Goal: Task Accomplishment & Management: Complete application form

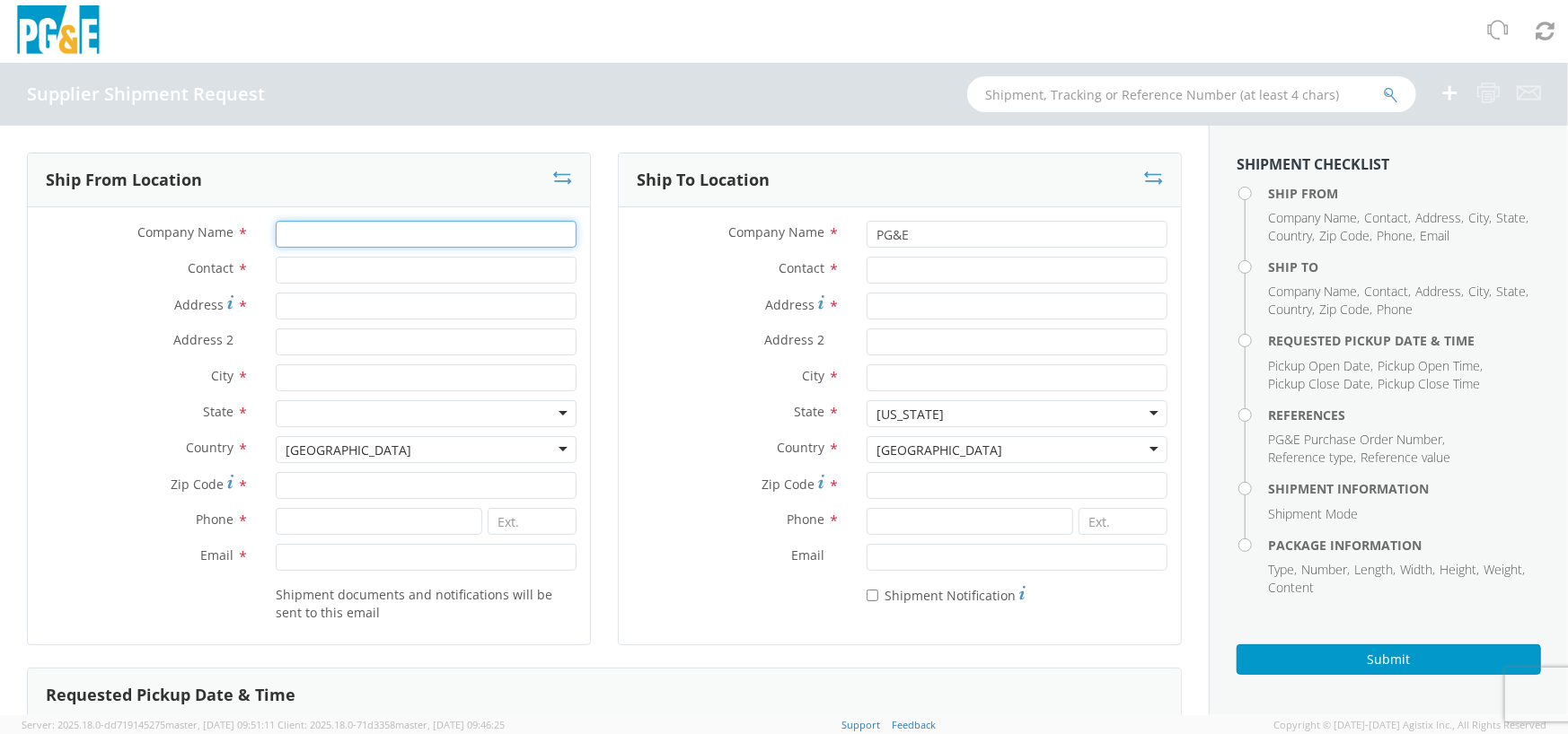
click at [329, 233] on input "Company Name *" at bounding box center [427, 234] width 301 height 27
type input "[PERSON_NAME] Iron Works"
type input "[PERSON_NAME]"
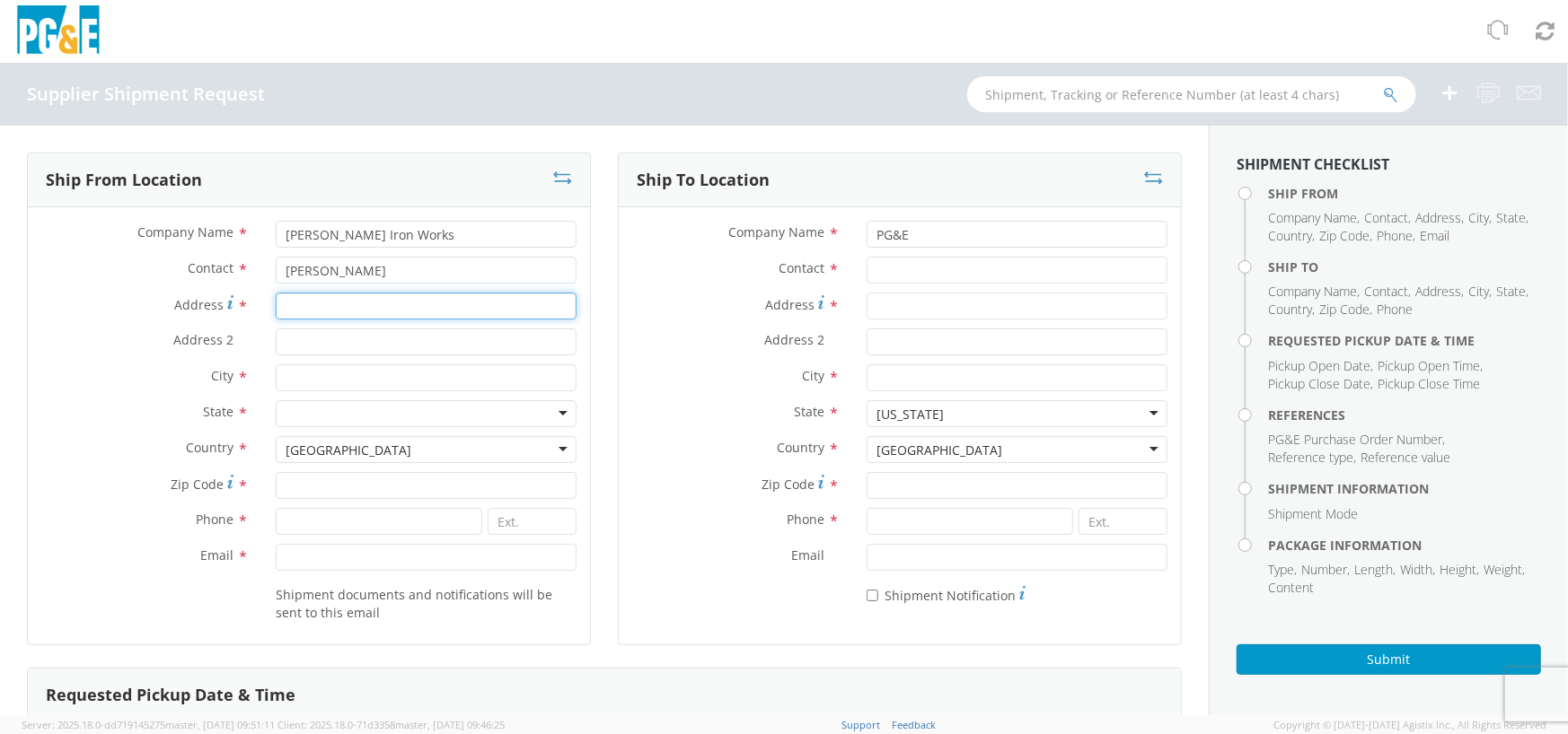
type input "[STREET_ADDRESS]"
type input "Gardena"
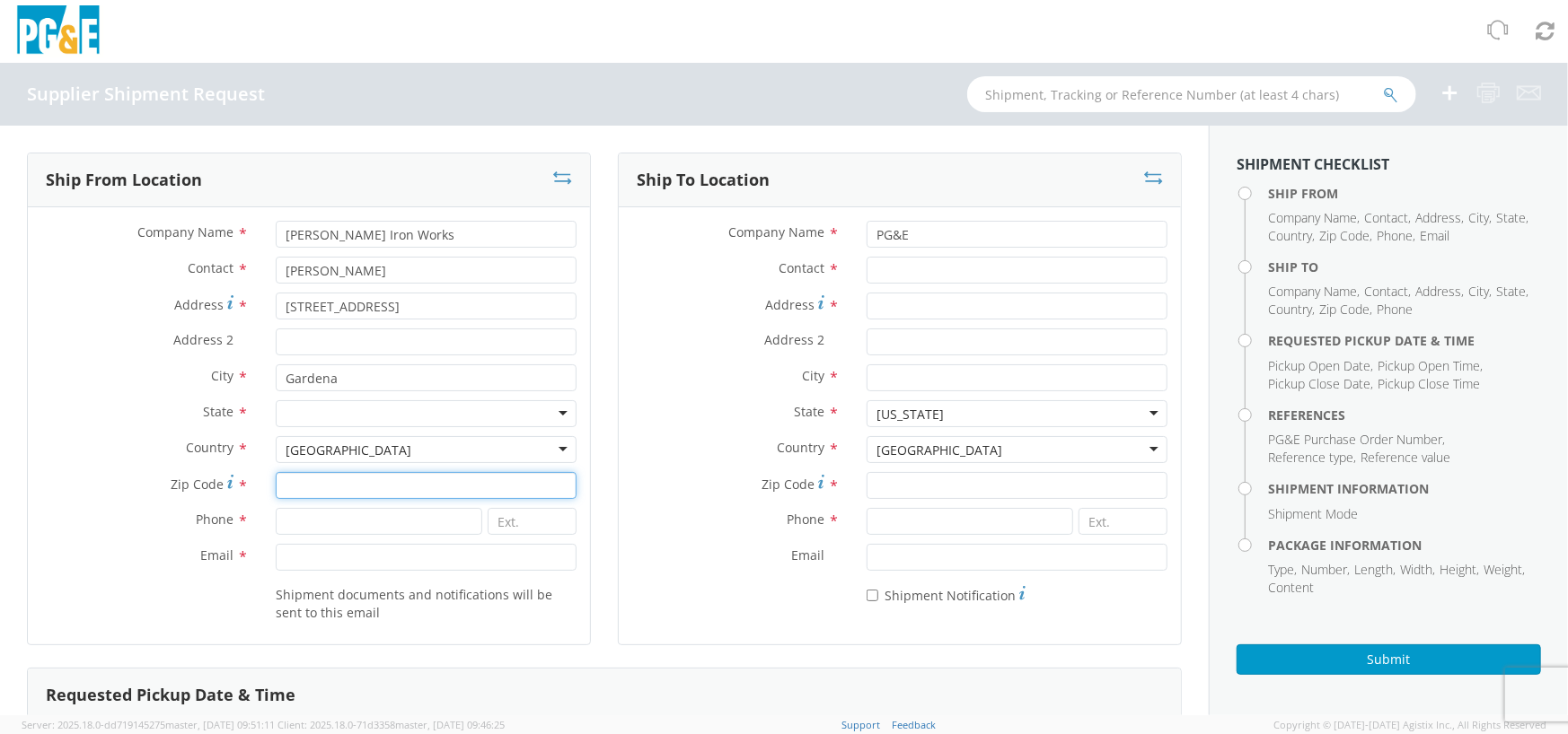
type input "90248"
type input "3233216520"
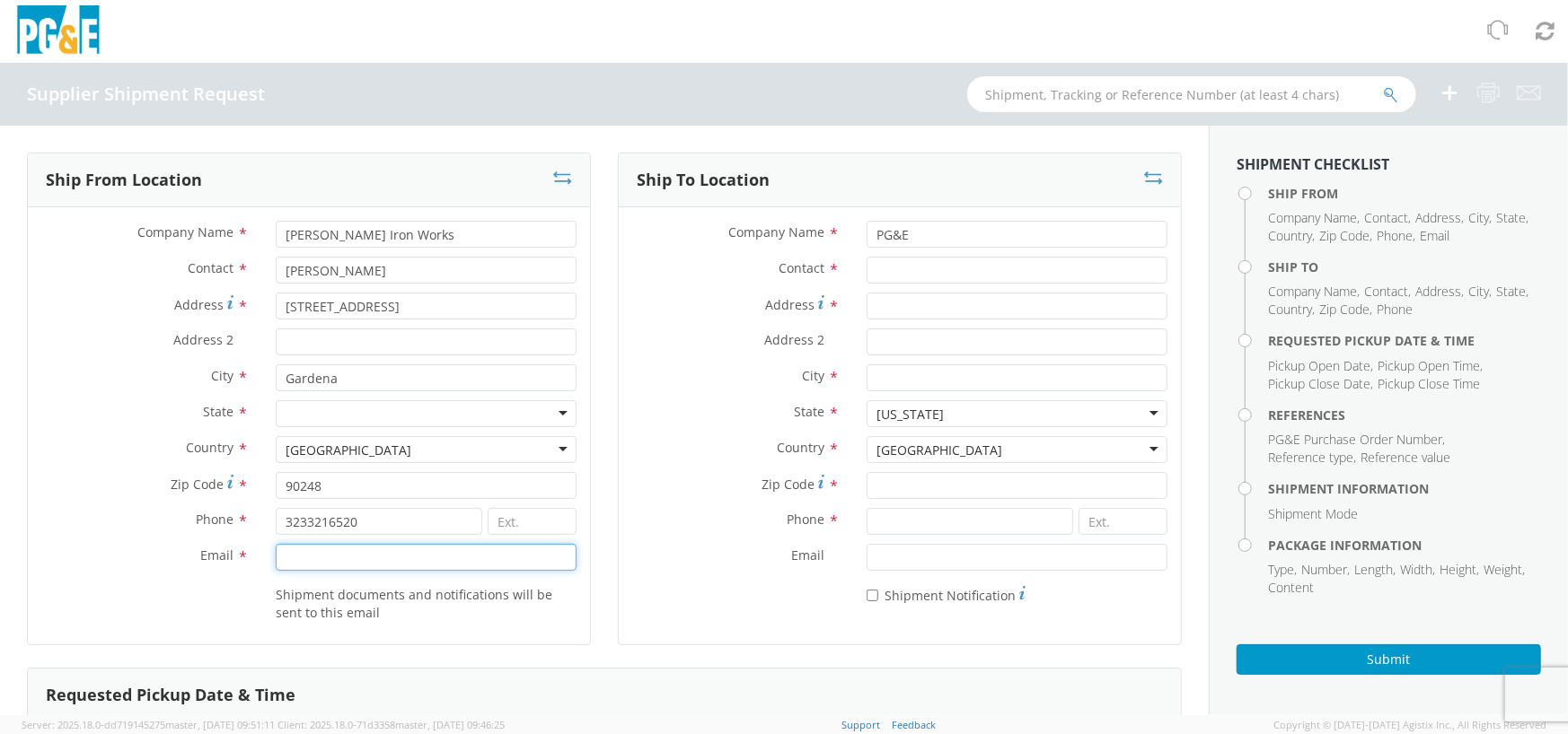
type input "[EMAIL_ADDRESS][DOMAIN_NAME]"
click at [989, 277] on input "Contact *" at bounding box center [1017, 269] width 301 height 27
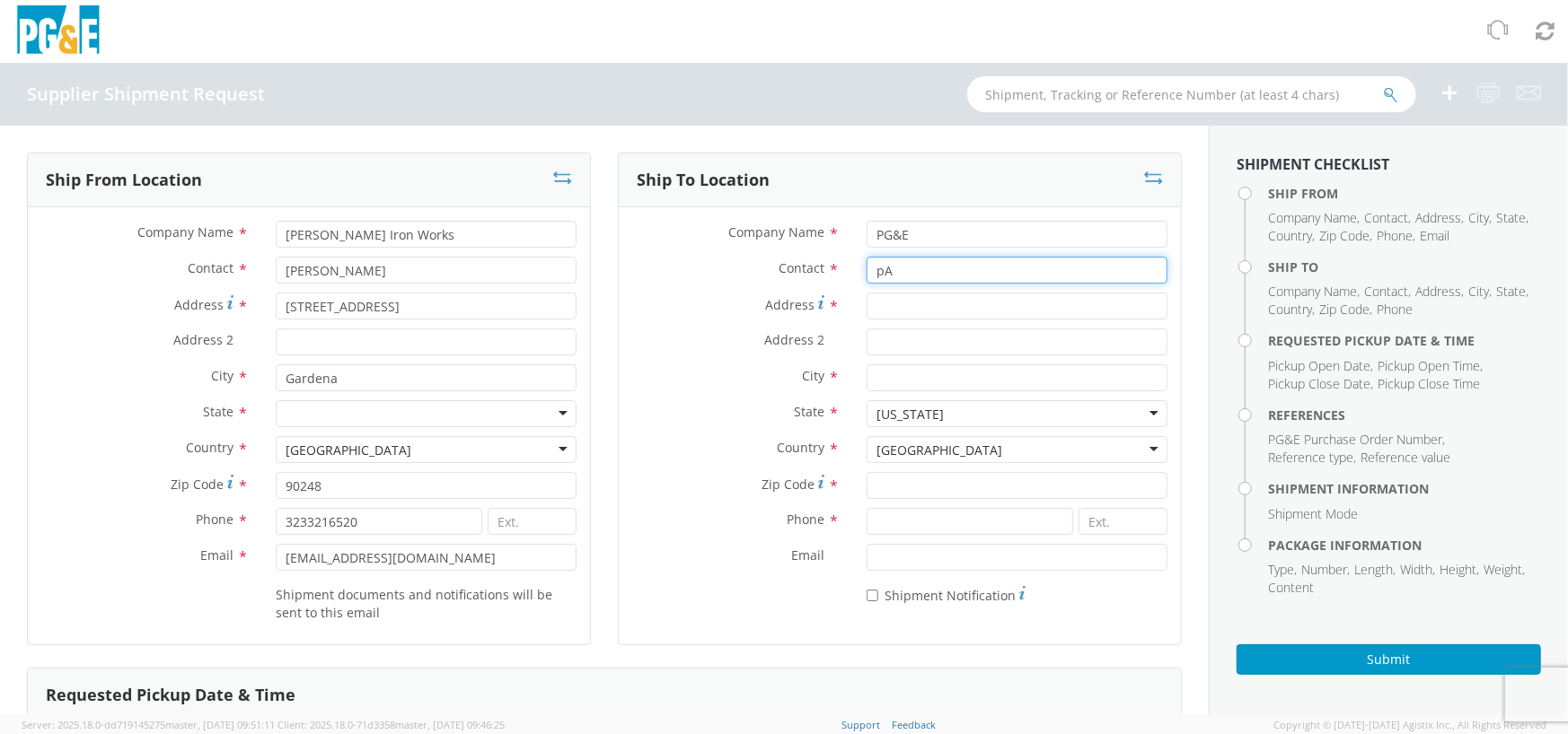
type input "p"
type input "[PERSON_NAME]"
click at [921, 536] on div "Phone *" at bounding box center [900, 526] width 562 height 36
click at [919, 529] on input at bounding box center [969, 521] width 207 height 27
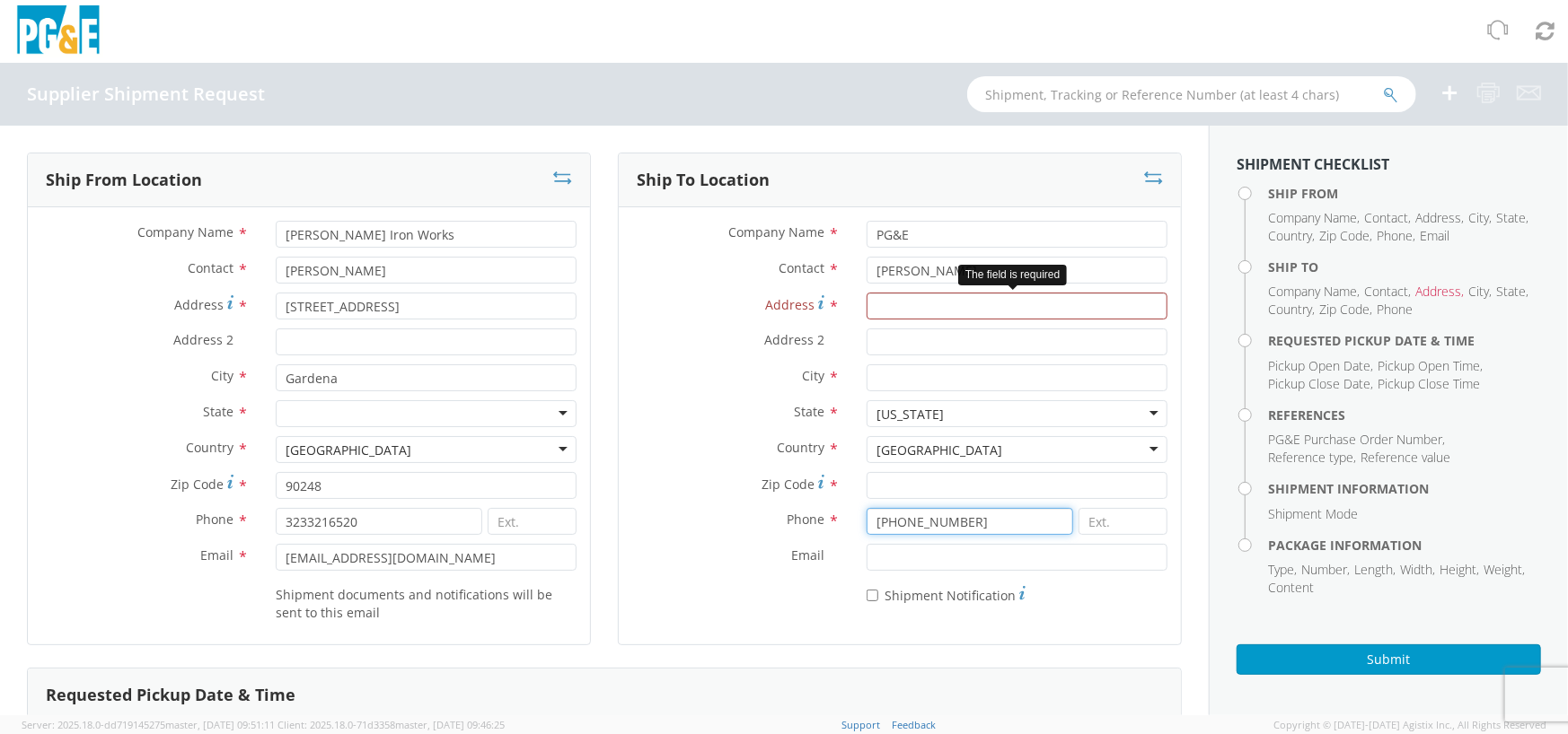
type input "[PHONE_NUMBER]"
click at [911, 311] on input "Address *" at bounding box center [1017, 306] width 301 height 27
type input "810"
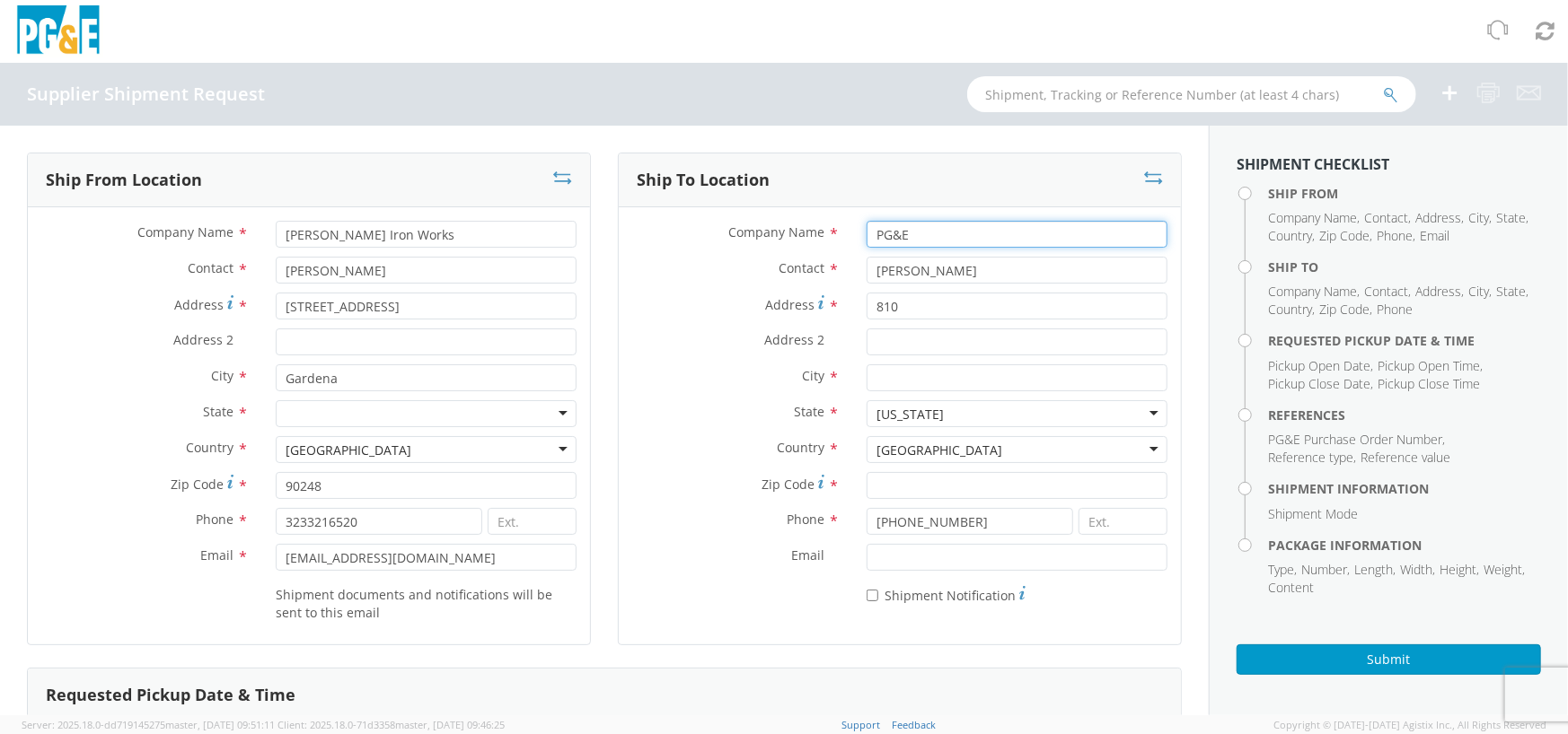
drag, startPoint x: 909, startPoint y: 234, endPoint x: 815, endPoint y: 238, distance: 94.1
click at [815, 238] on div "Company Name * PG&E" at bounding box center [900, 234] width 562 height 27
type input "m"
type input "MROIS"
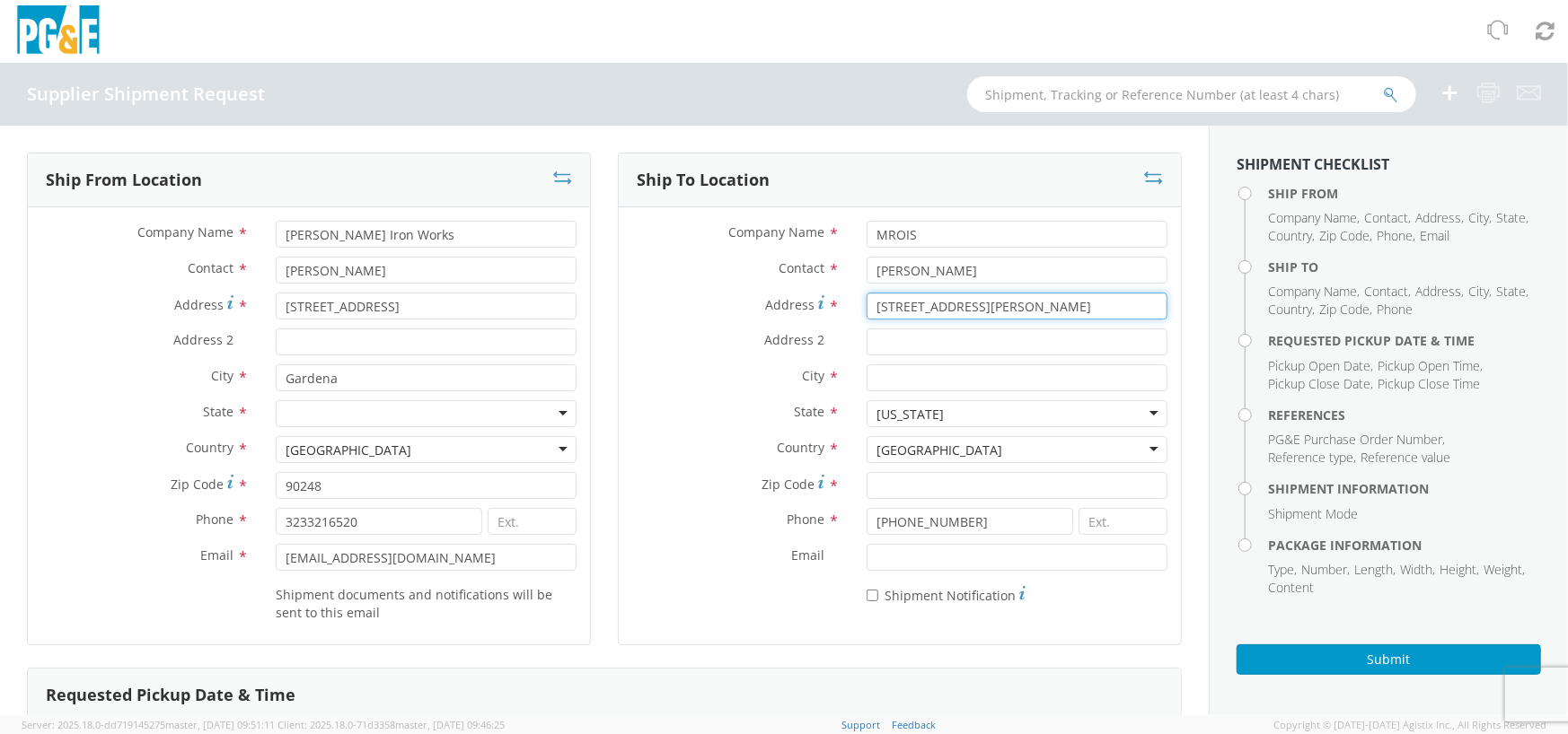
type input "[STREET_ADDRESS][PERSON_NAME]"
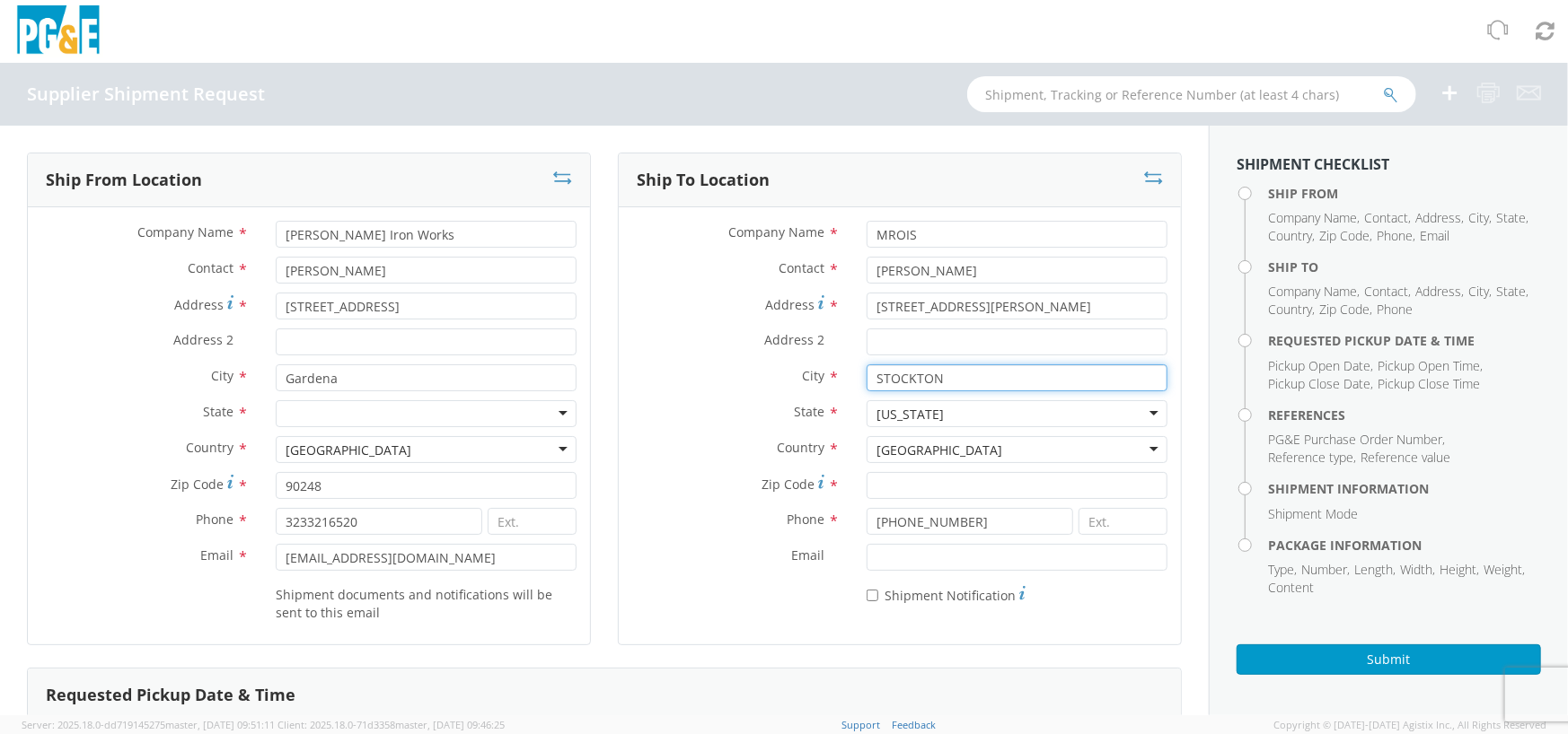
type input "STOCKTON"
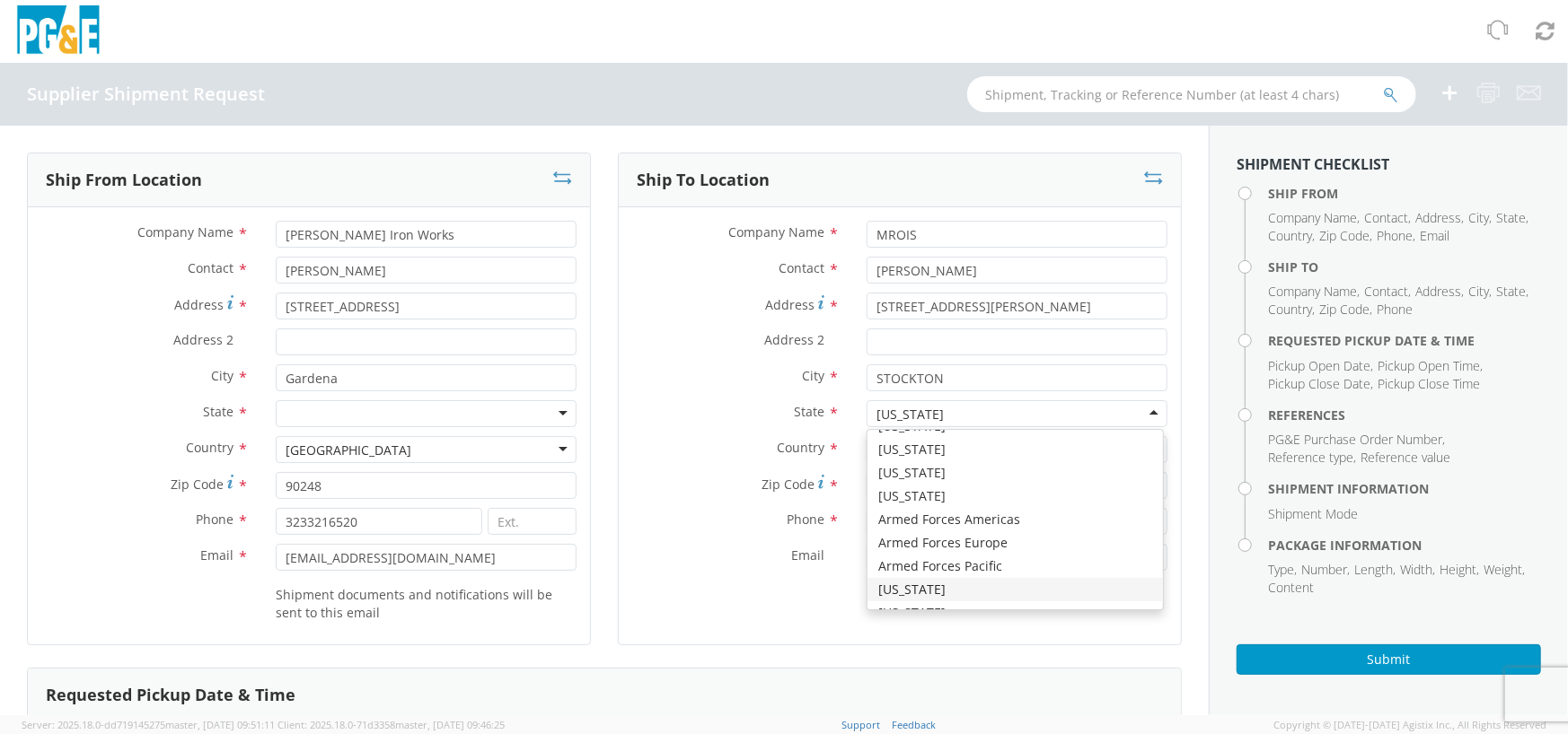
scroll to position [4523, 0]
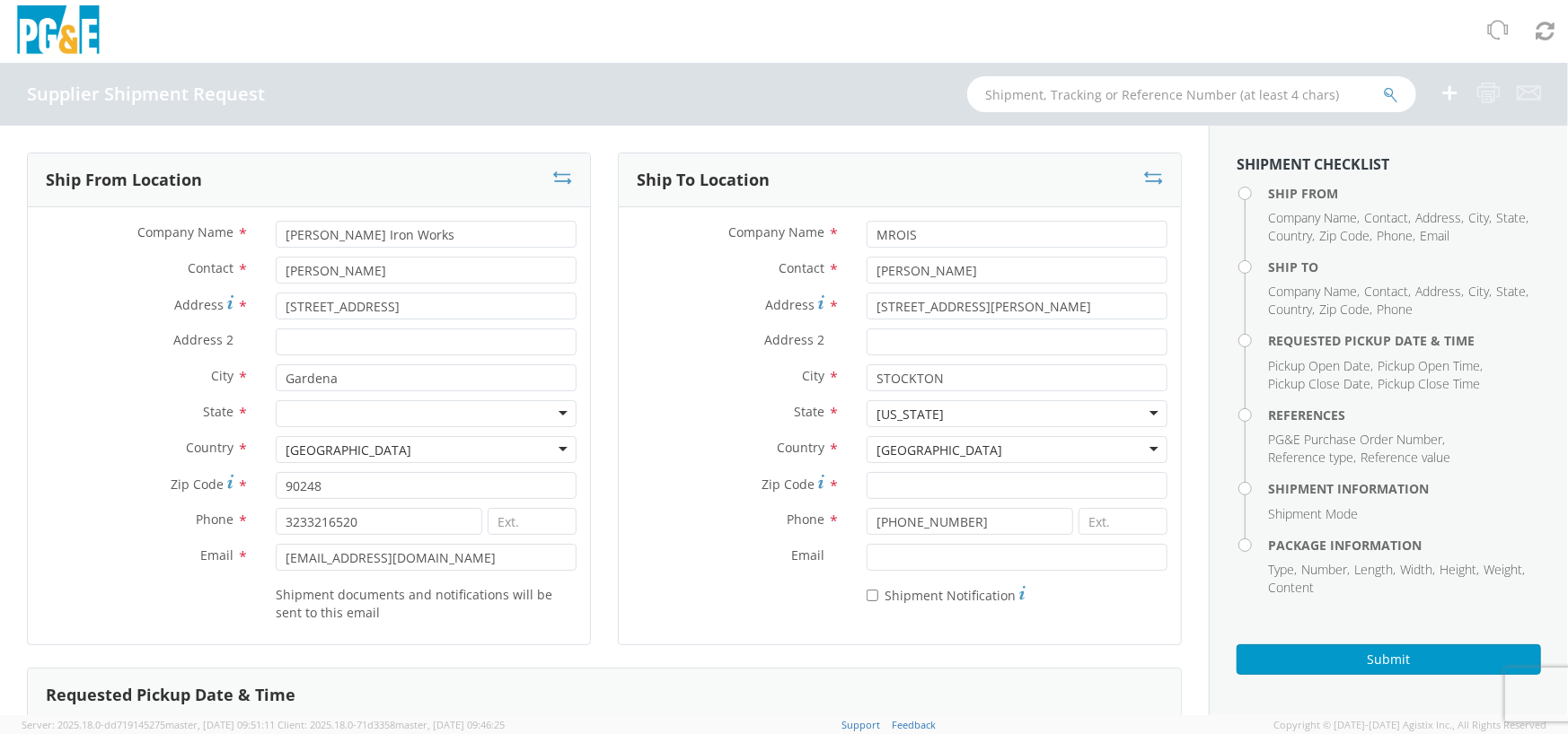
click at [984, 455] on div "[GEOGRAPHIC_DATA]" at bounding box center [1017, 449] width 301 height 27
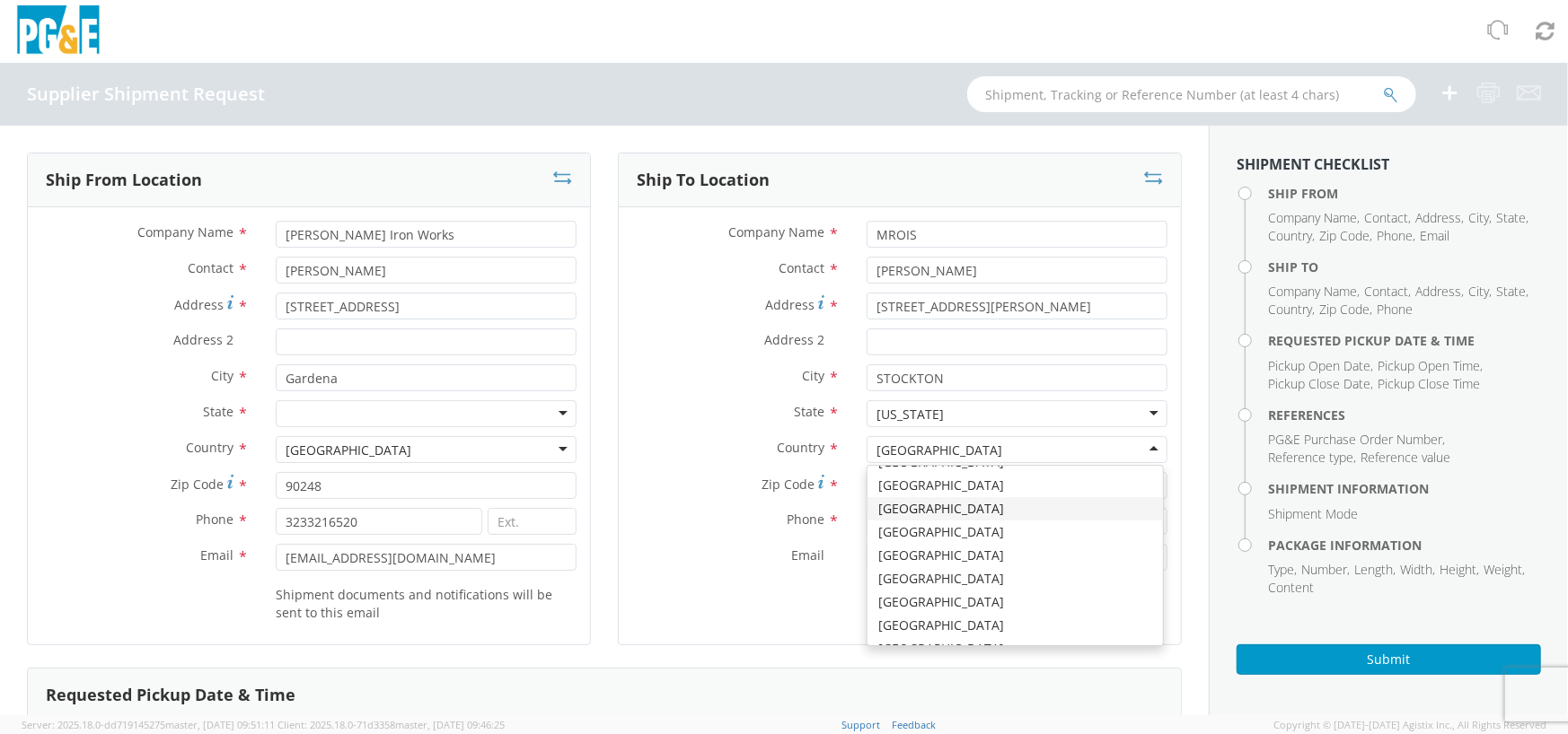
click at [636, 540] on div "Phone * [PHONE_NUMBER]" at bounding box center [900, 526] width 562 height 36
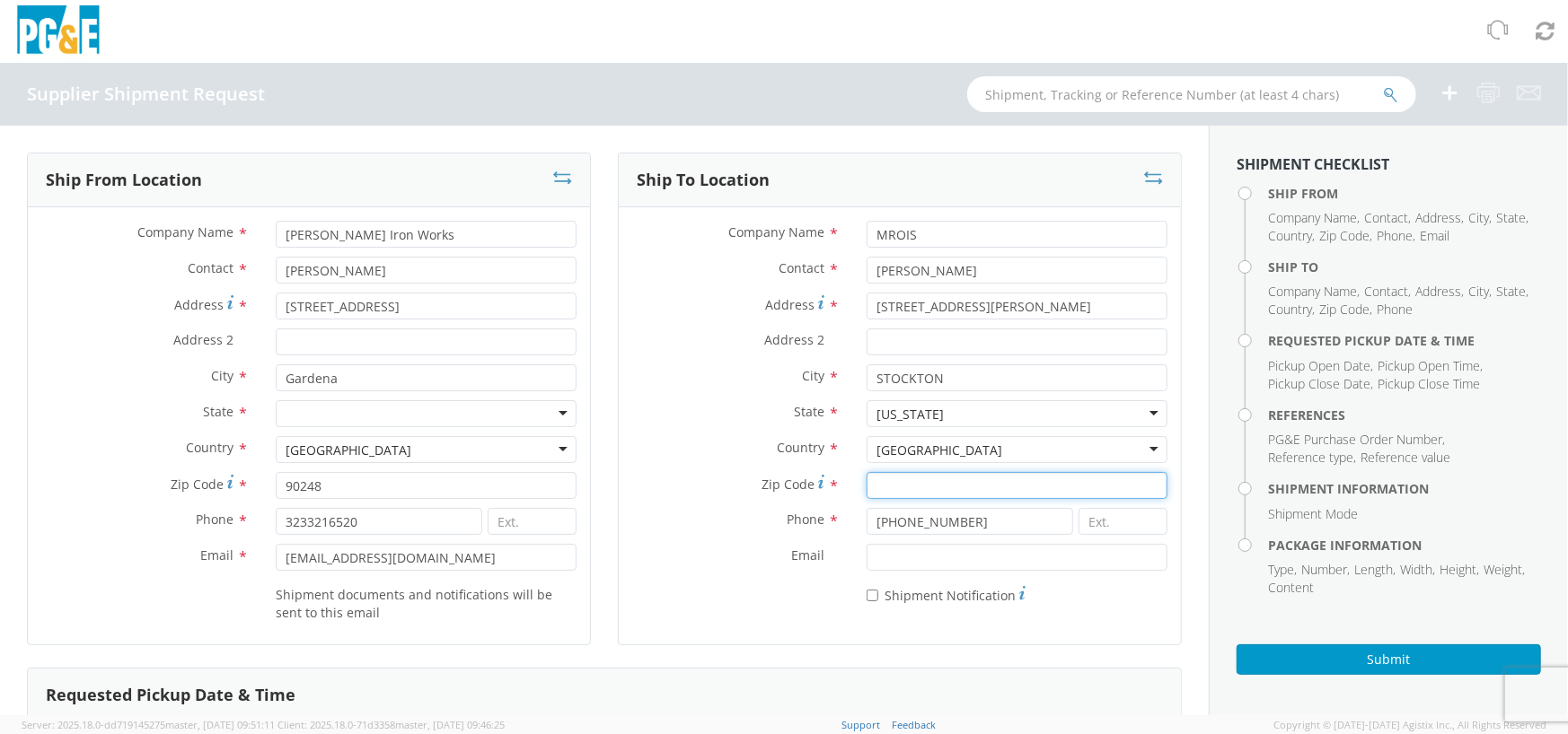
click at [1035, 484] on input "Zip Code *" at bounding box center [1017, 485] width 301 height 27
type input "95203"
drag, startPoint x: 937, startPoint y: 637, endPoint x: 775, endPoint y: 609, distance: 164.4
click at [775, 609] on div "* Shipment Notification" at bounding box center [900, 596] width 562 height 34
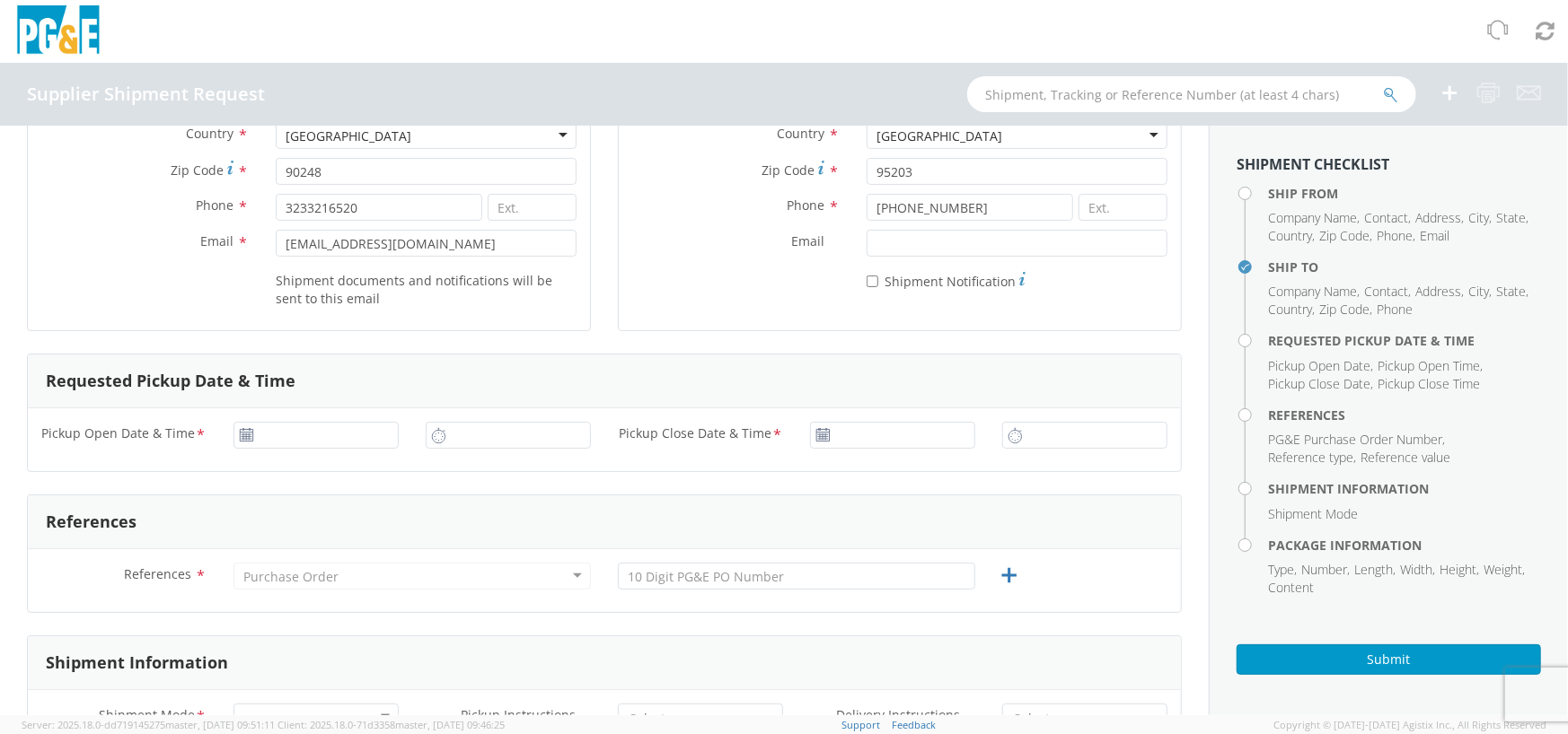
scroll to position [418, 0]
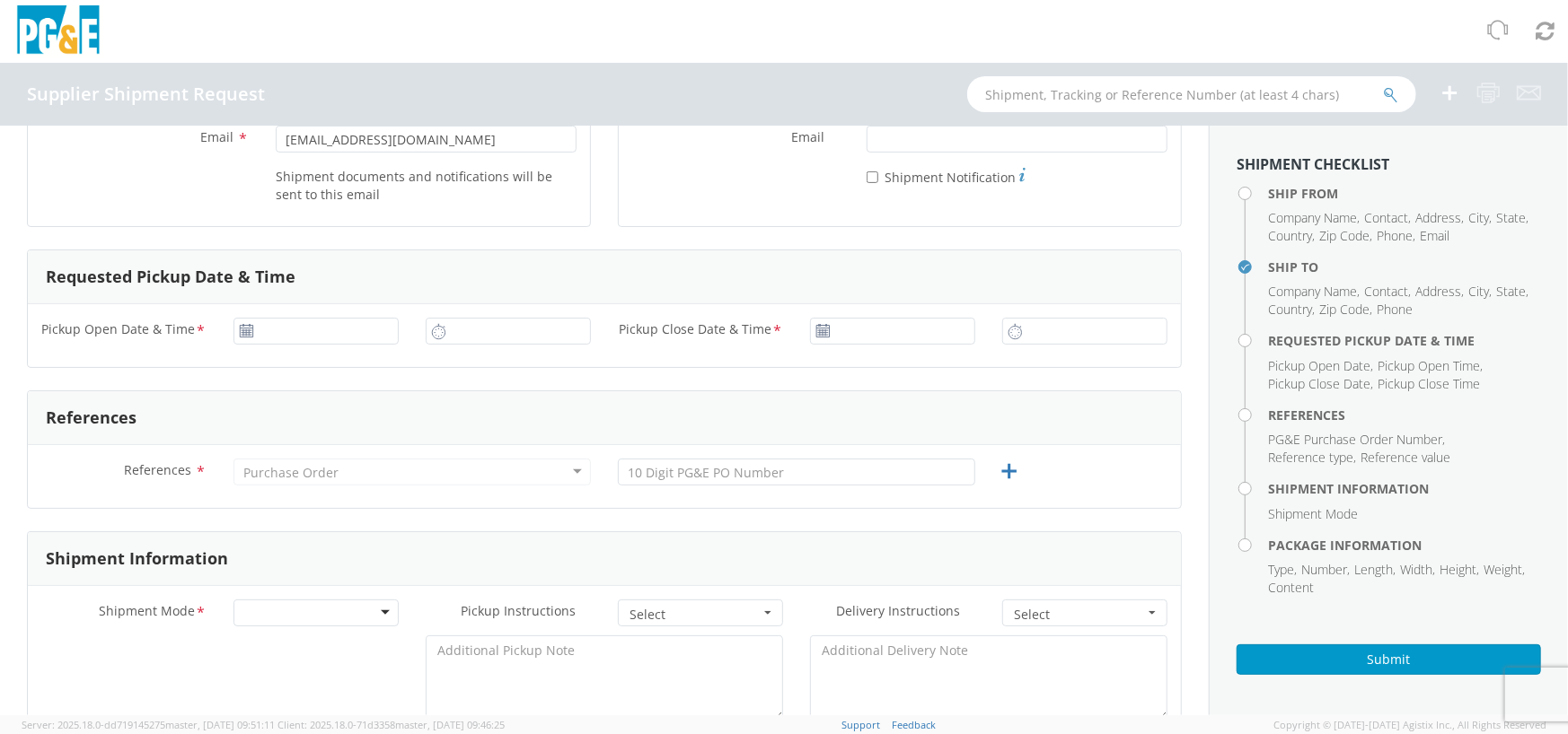
click at [240, 332] on icon at bounding box center [246, 331] width 15 height 14
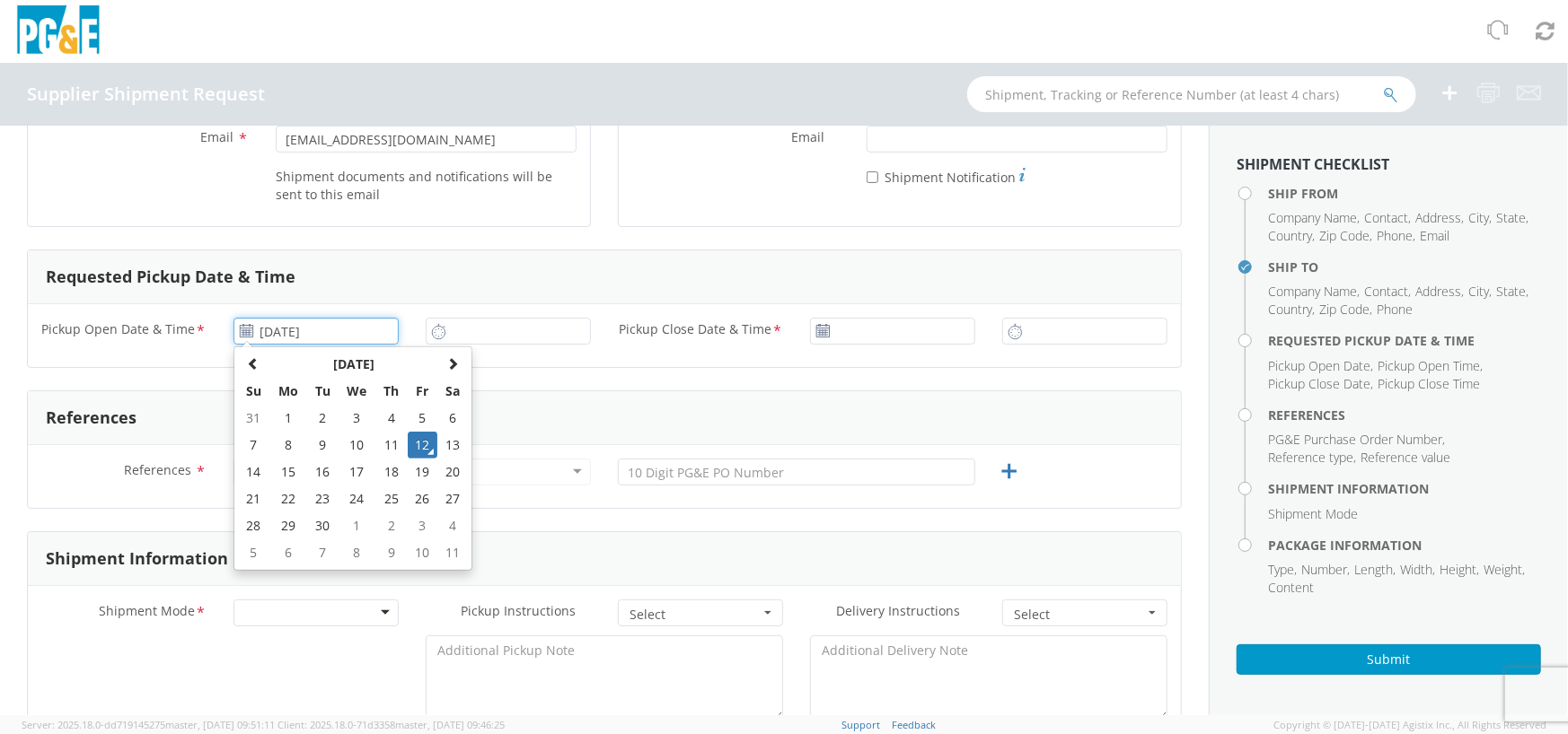
click at [329, 332] on input "[DATE]" at bounding box center [316, 331] width 165 height 27
click at [280, 466] on td "15" at bounding box center [288, 472] width 38 height 27
type input "[DATE]"
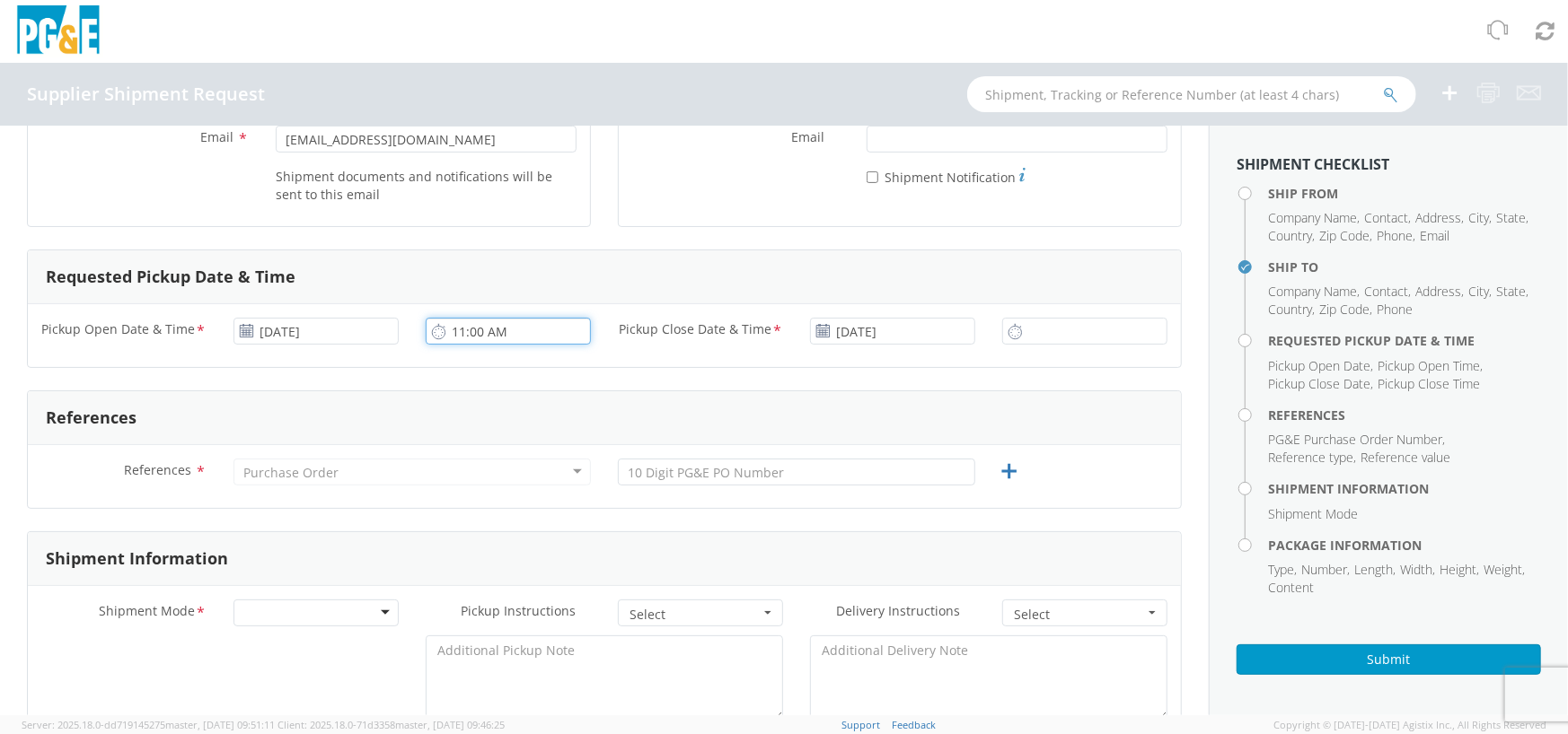
click at [494, 336] on input "11:00 AM" at bounding box center [508, 331] width 165 height 27
type input "7:00 AM"
click at [1048, 321] on input "11:00 AM" at bounding box center [1085, 331] width 165 height 27
drag, startPoint x: 1057, startPoint y: 330, endPoint x: 1055, endPoint y: 321, distance: 9.2
click at [1055, 321] on input "02:00 AM" at bounding box center [1085, 331] width 165 height 27
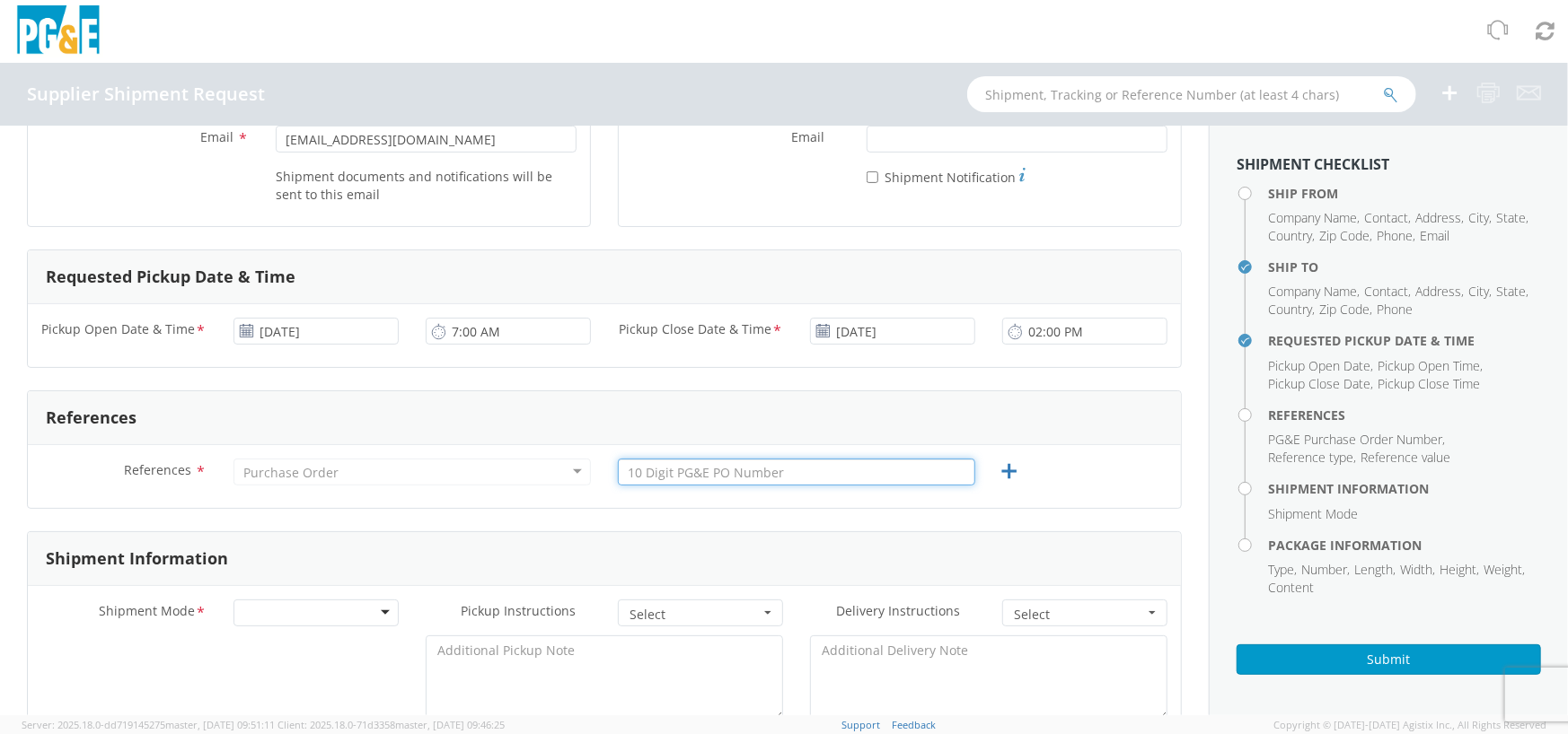
type input "2:00 PM"
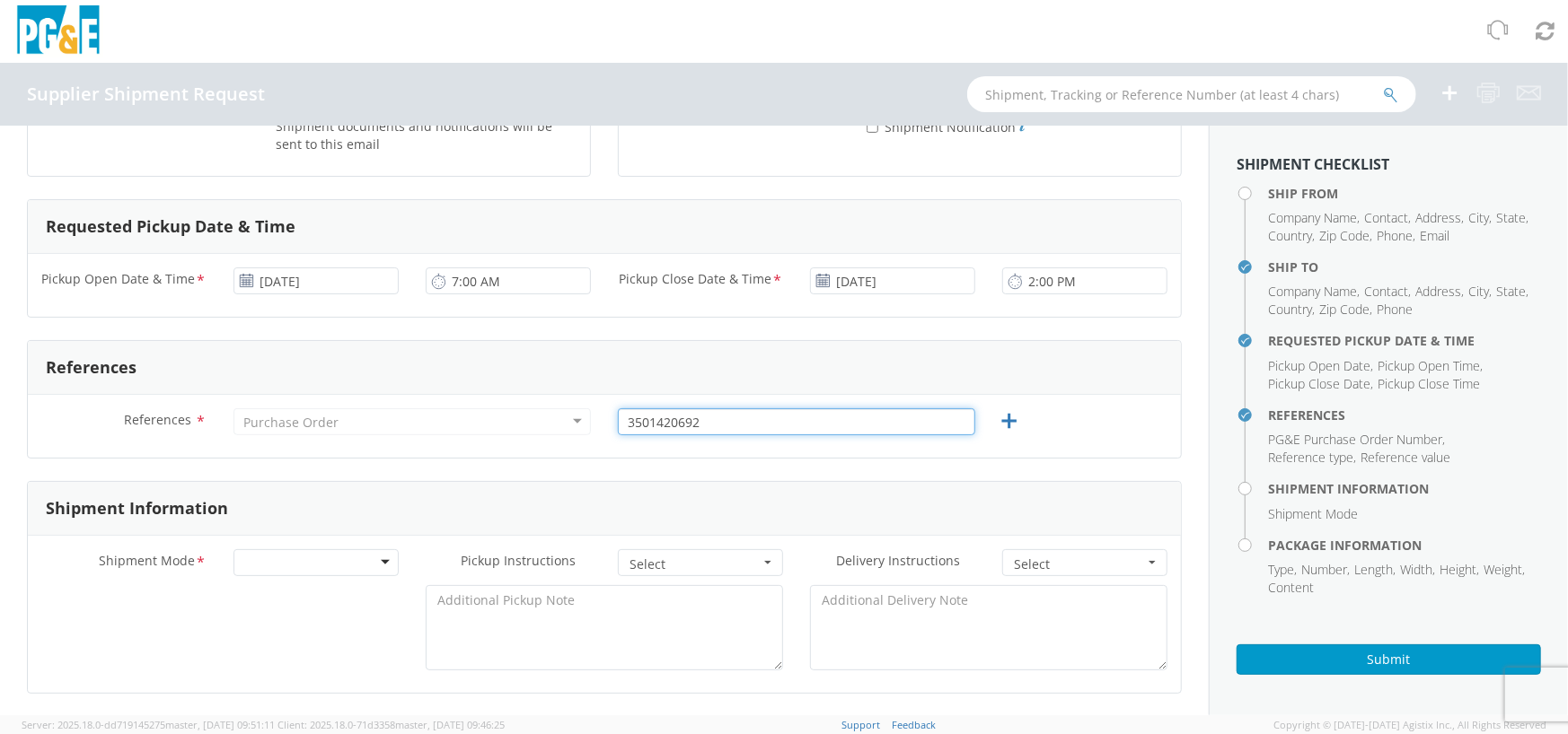
scroll to position [471, 0]
type input "3501420692"
click at [310, 560] on div at bounding box center [316, 559] width 165 height 27
click at [710, 567] on span "Select" at bounding box center [694, 561] width 130 height 18
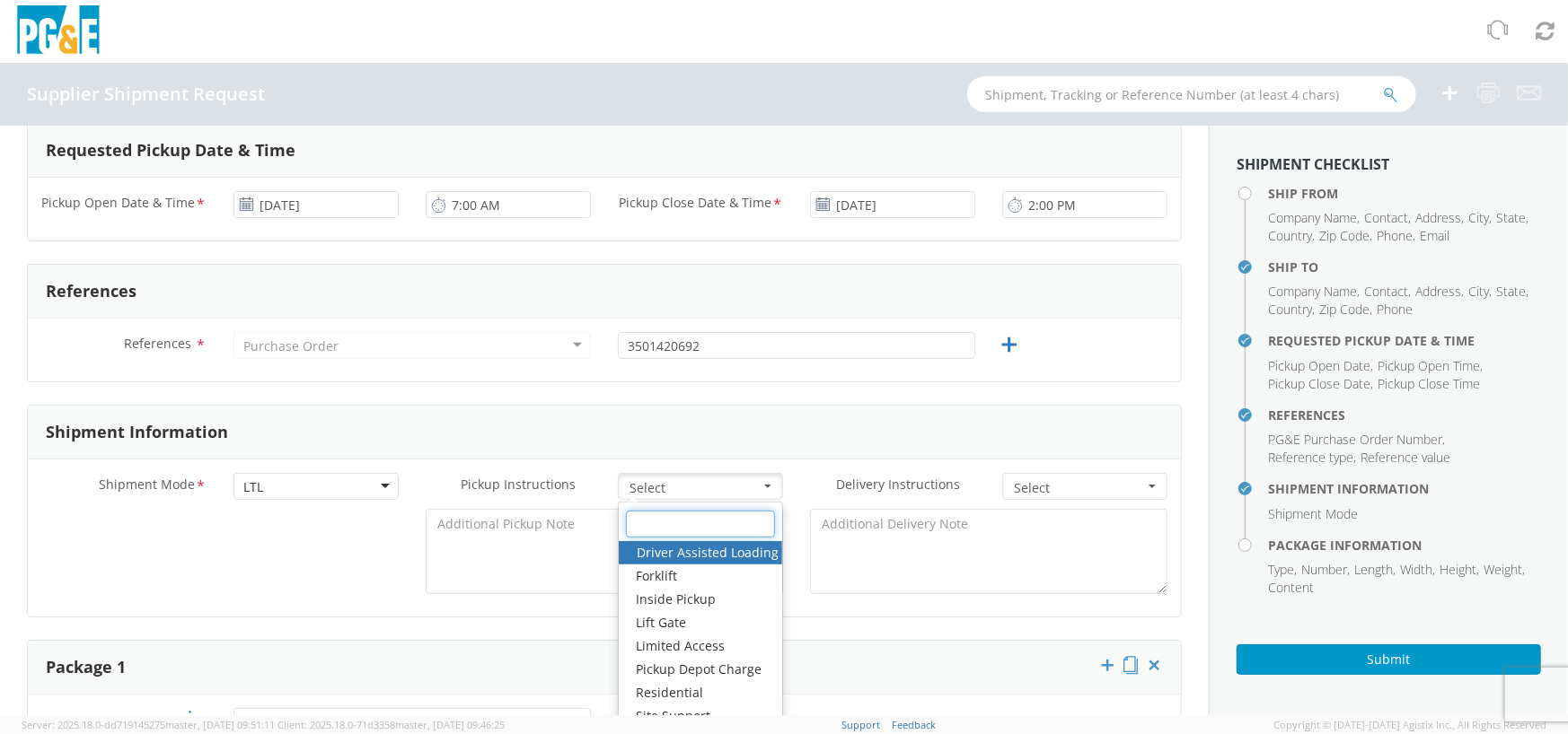
scroll to position [575, 0]
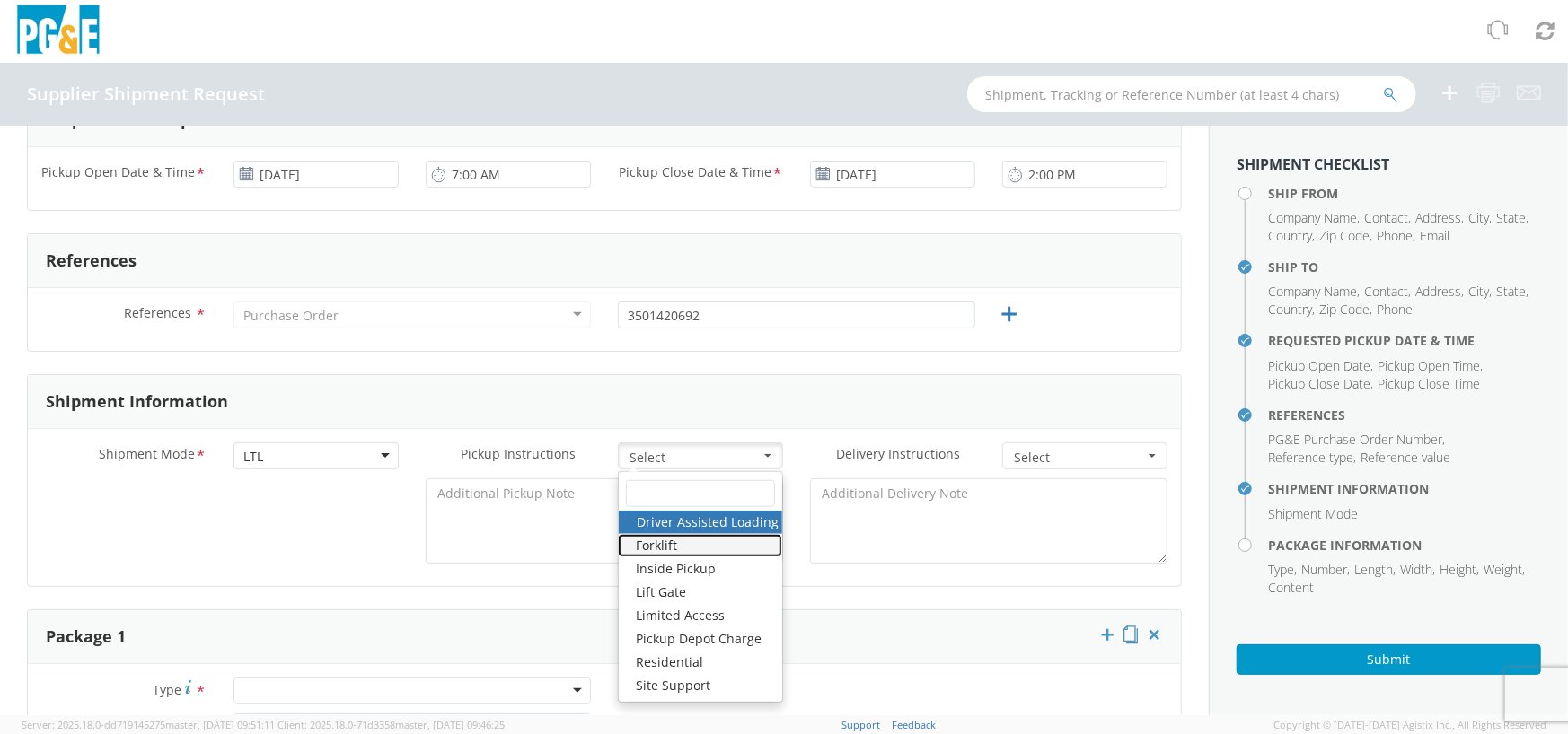
drag, startPoint x: 650, startPoint y: 553, endPoint x: 650, endPoint y: 533, distance: 20.0
click at [650, 534] on link "Forklift" at bounding box center [700, 545] width 165 height 23
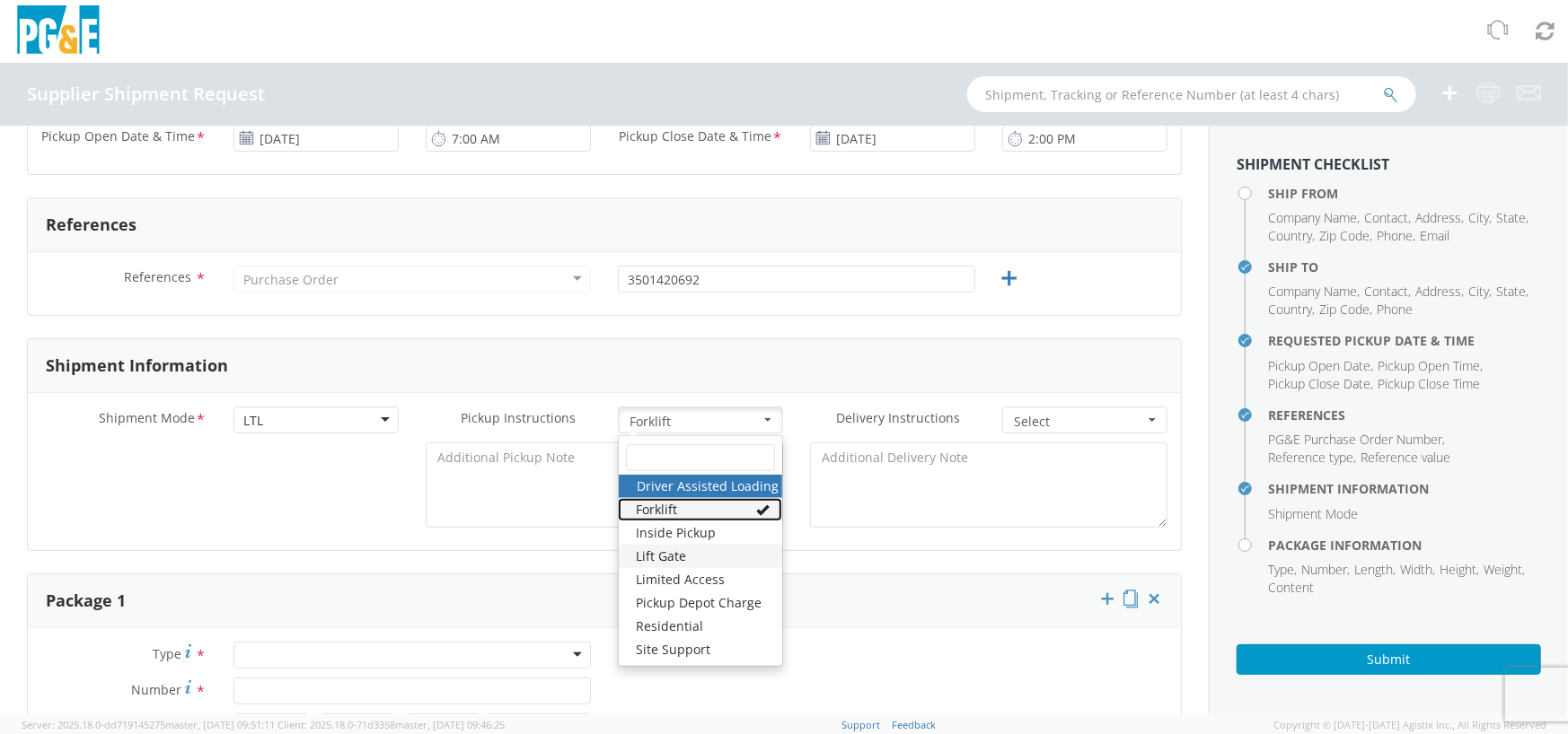
scroll to position [601, 0]
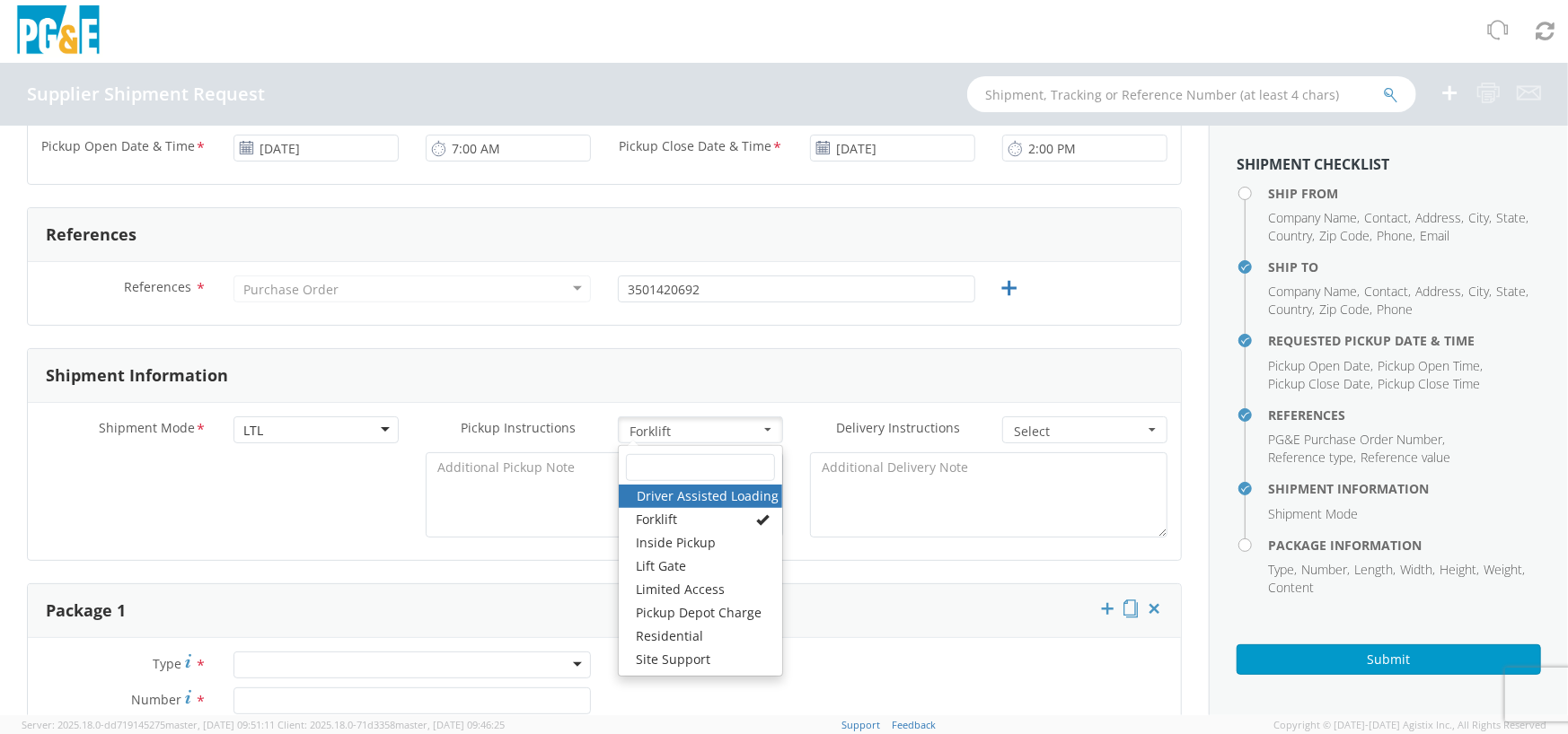
click at [711, 480] on div at bounding box center [701, 467] width 164 height 34
click at [673, 497] on link "Driver Assisted Loading" at bounding box center [701, 496] width 164 height 23
click at [721, 523] on link "Forklift" at bounding box center [700, 519] width 165 height 23
click at [888, 52] on div at bounding box center [784, 32] width 1568 height 63
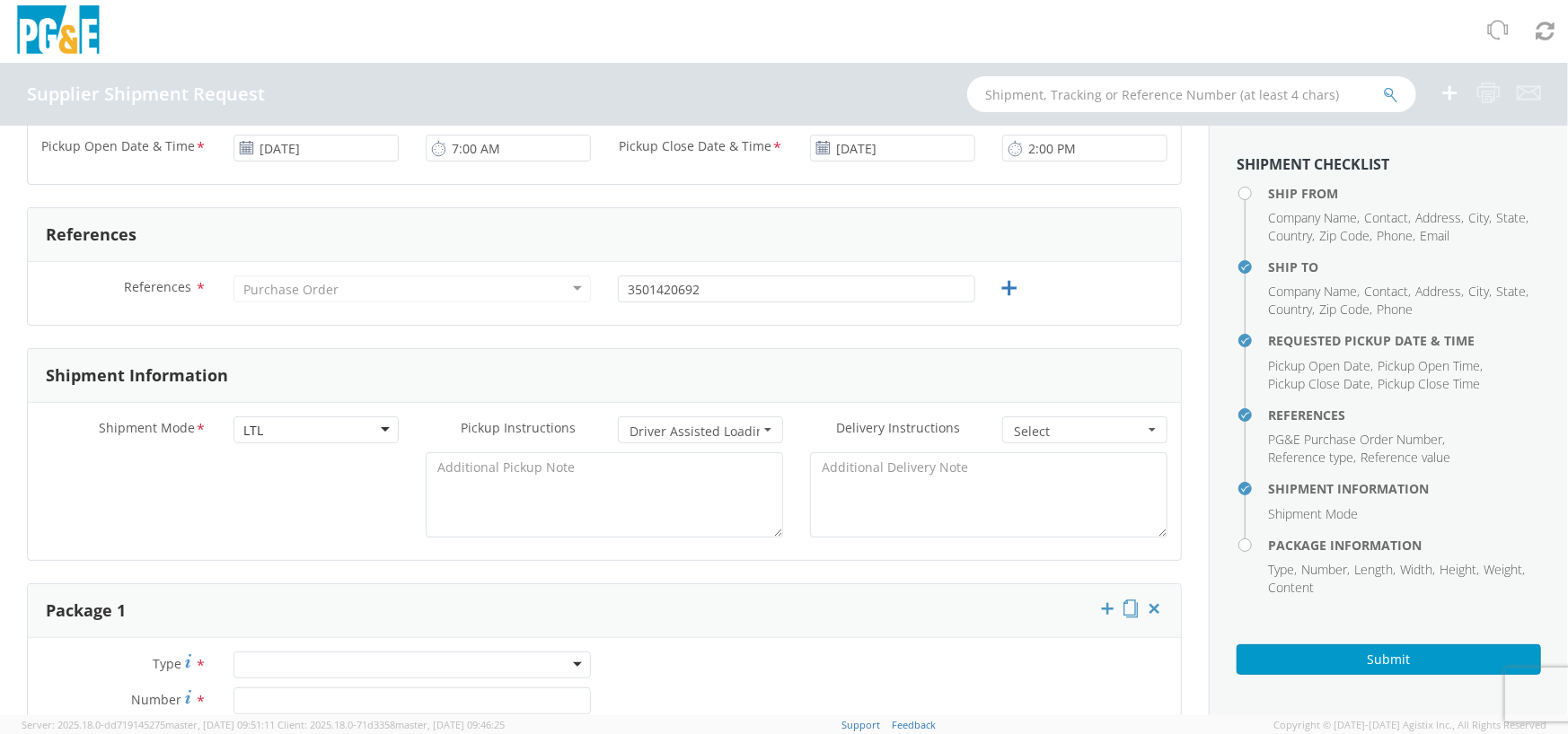
click at [764, 429] on span "button" at bounding box center [768, 430] width 7 height 4
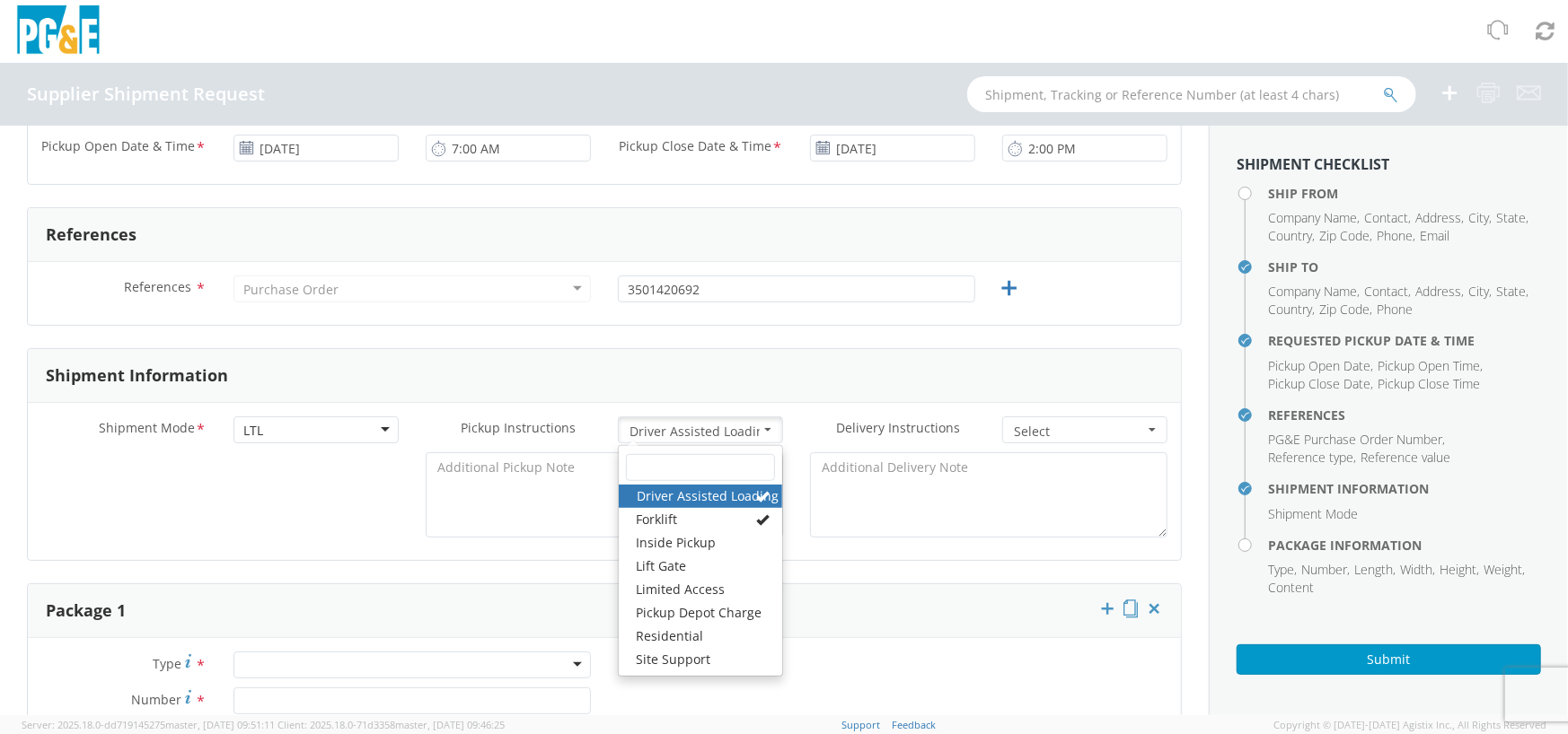
click at [743, 502] on link "Driver Assisted Loading" at bounding box center [701, 496] width 164 height 23
click at [756, 515] on span at bounding box center [762, 520] width 13 height 13
click at [557, 555] on div "Shipment Mode * LTL LTL LTL Small Package TL Pickup Instructions * Select Drive…" at bounding box center [604, 481] width 1153 height 157
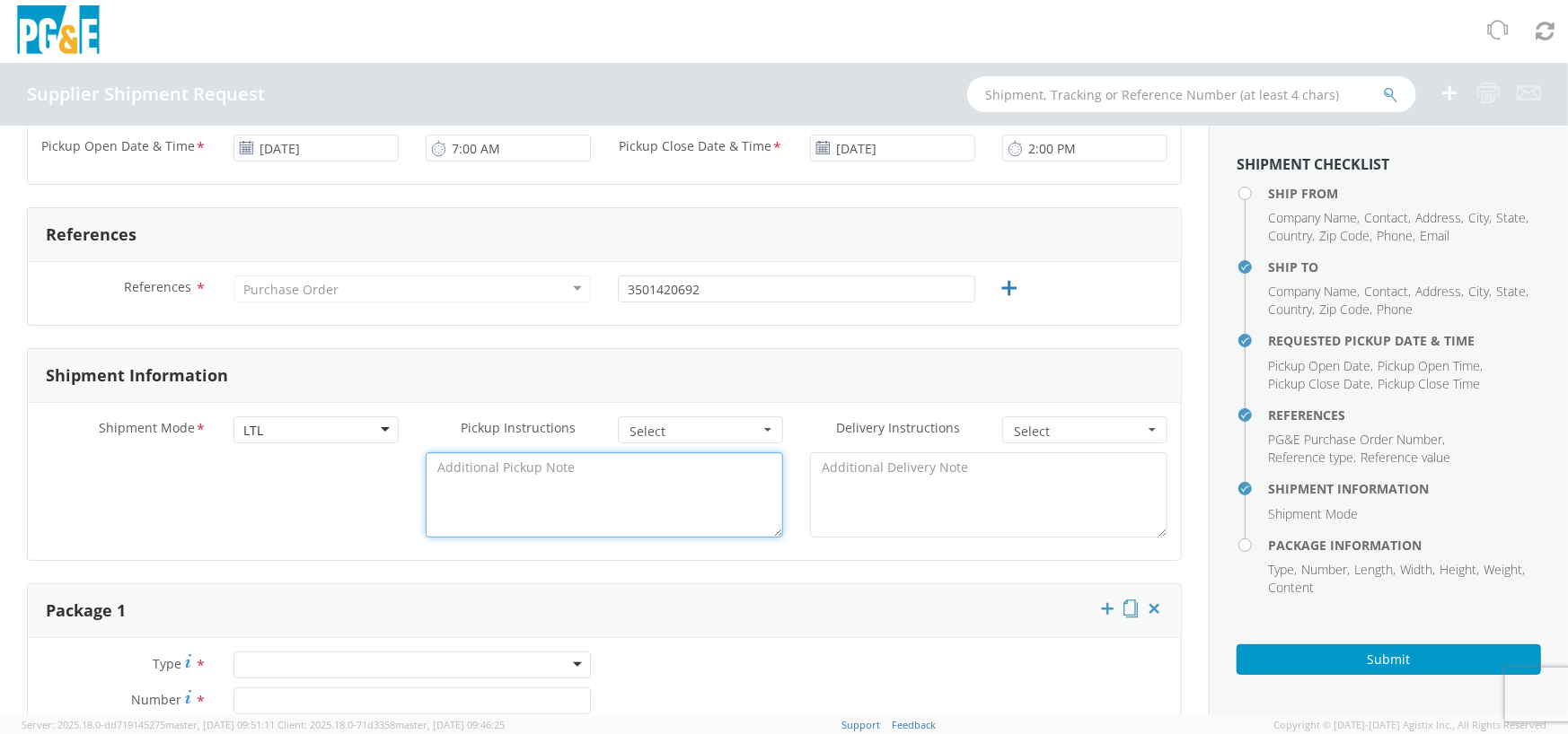
click at [652, 490] on textarea at bounding box center [604, 495] width 357 height 85
click at [743, 424] on span "Select" at bounding box center [694, 431] width 130 height 18
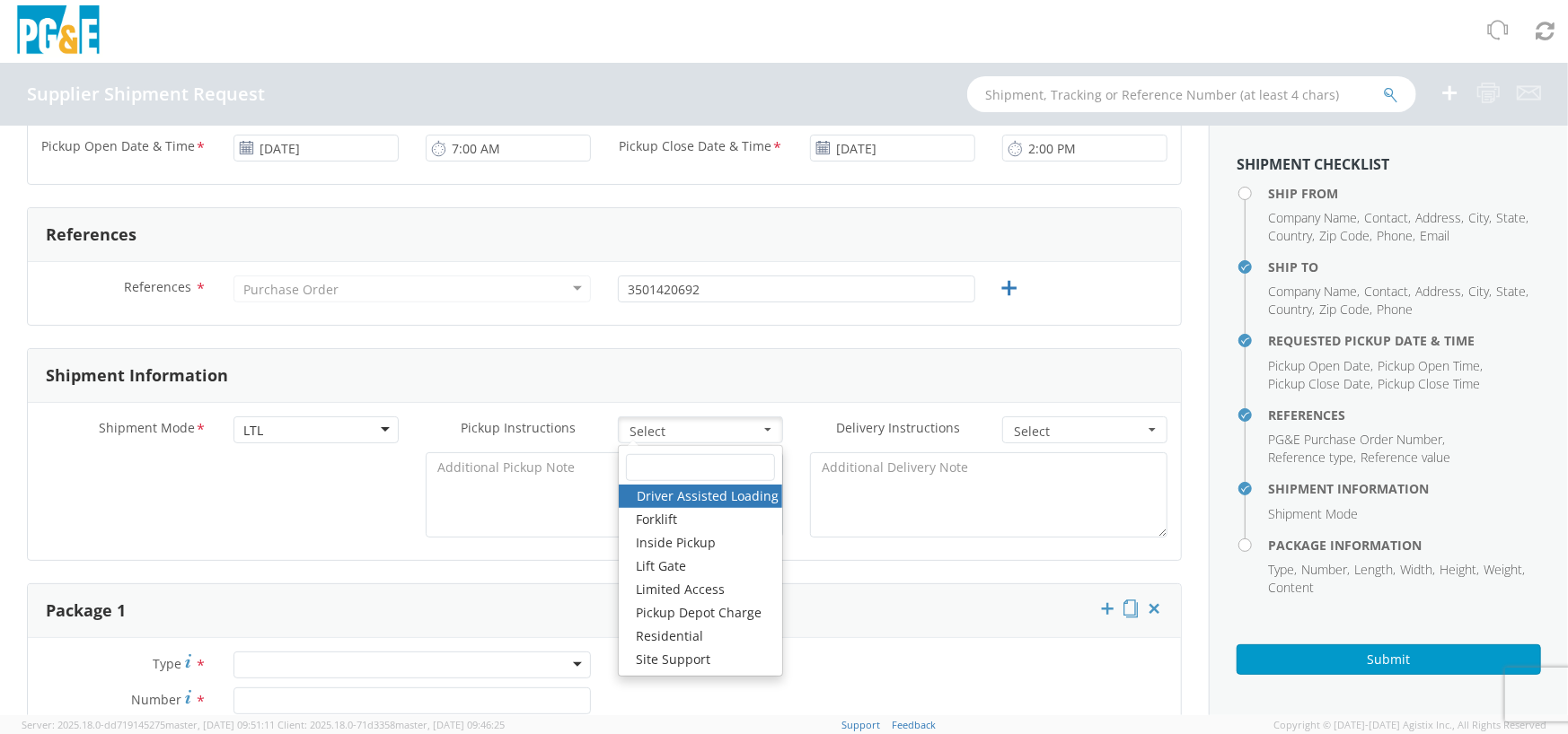
click at [1062, 439] on span "Select" at bounding box center [1079, 431] width 130 height 18
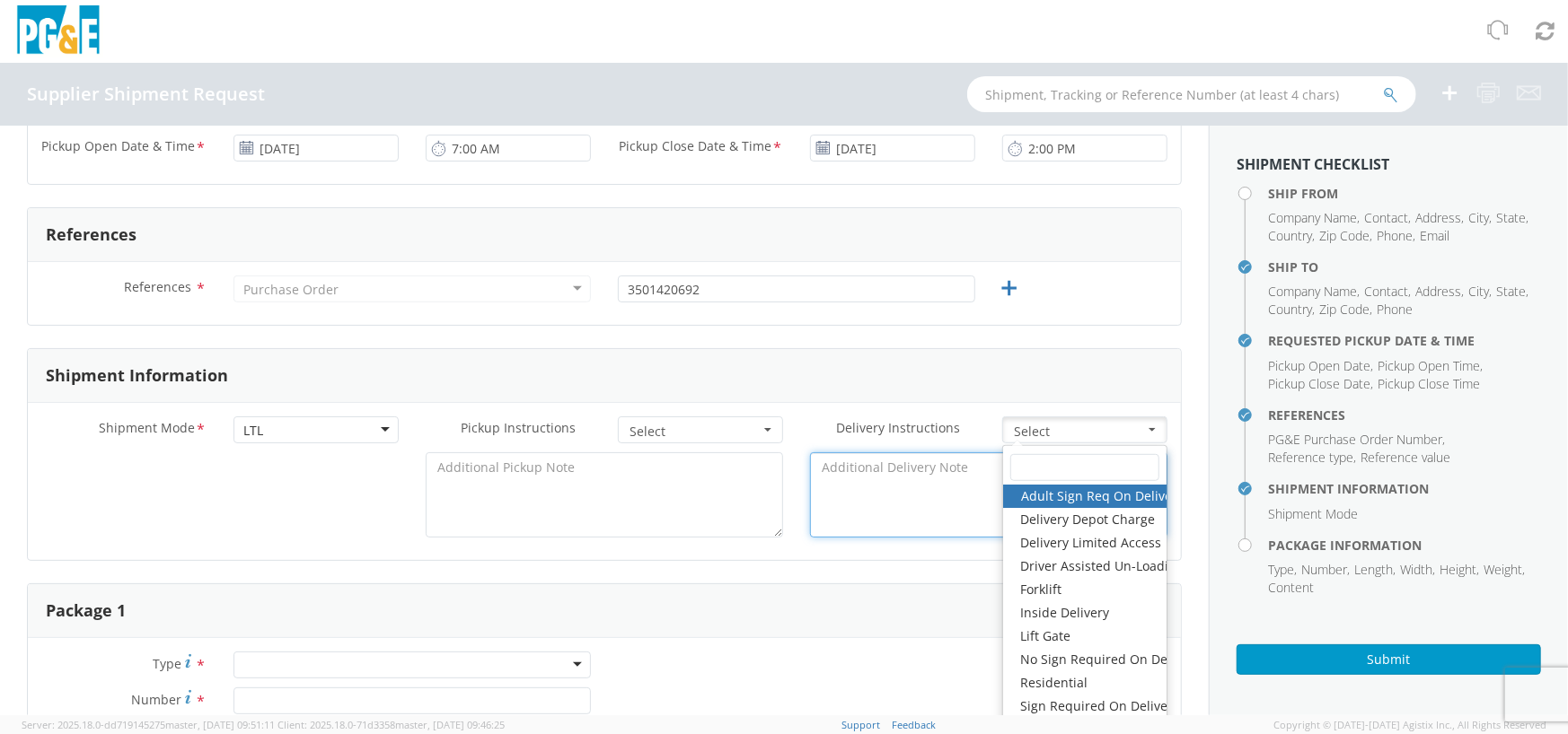
click at [886, 530] on textarea at bounding box center [988, 495] width 357 height 85
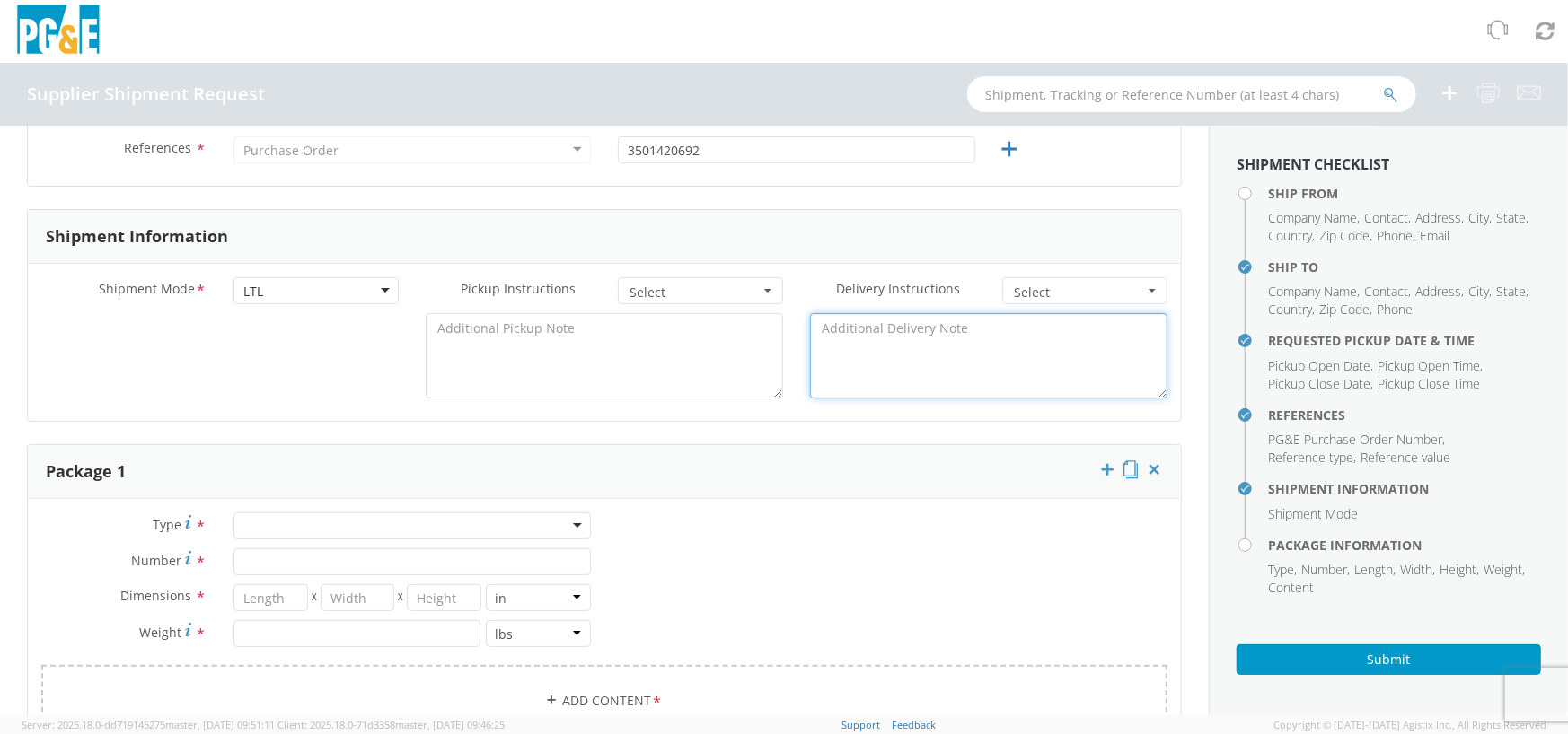
scroll to position [811, 0]
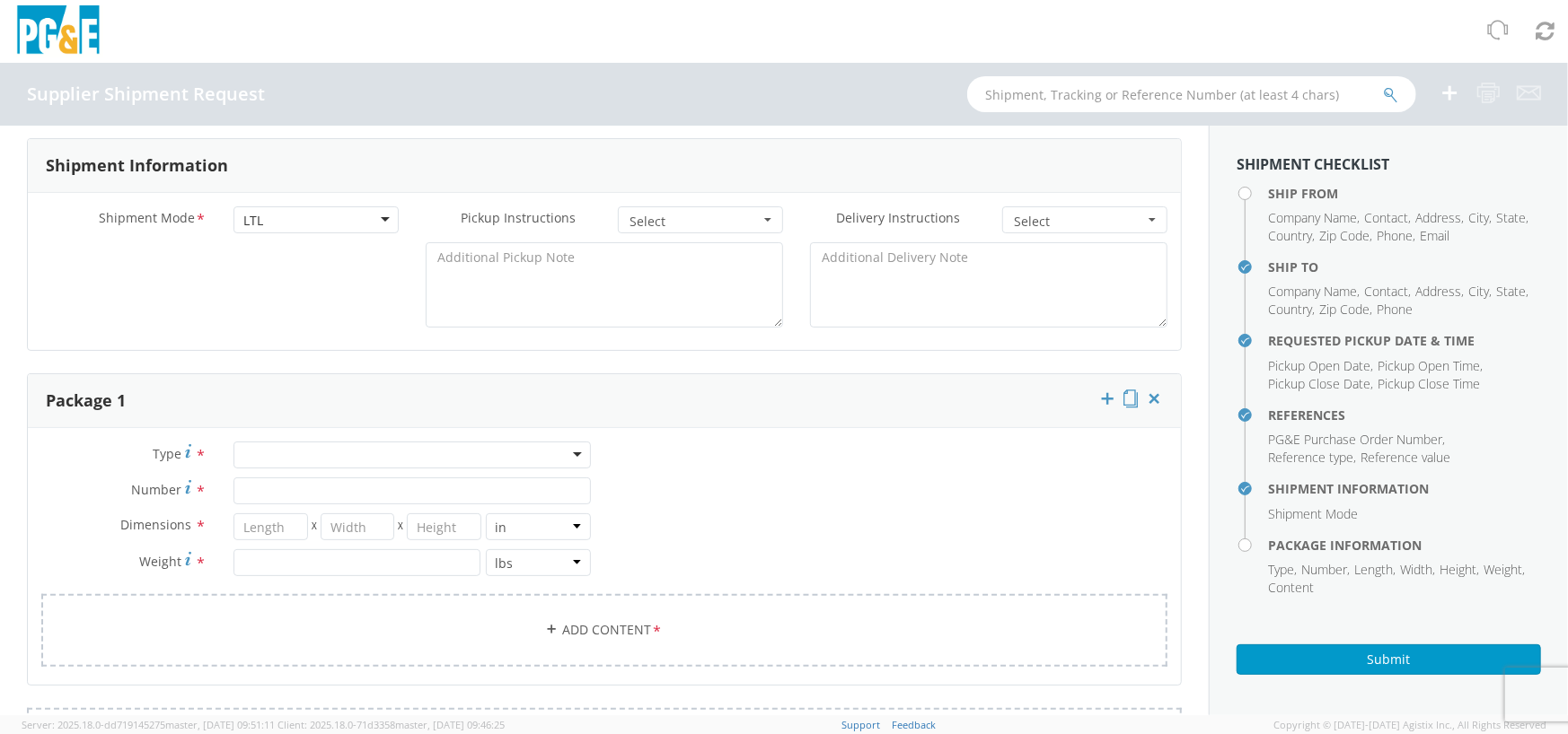
click at [312, 439] on div "Type * Bulk Bundle(s) Cardboard Box(es) Carton(s) Crate(s) Drum(s) (Fiberboard)…" at bounding box center [604, 557] width 1153 height 256
click at [327, 461] on div at bounding box center [412, 454] width 357 height 27
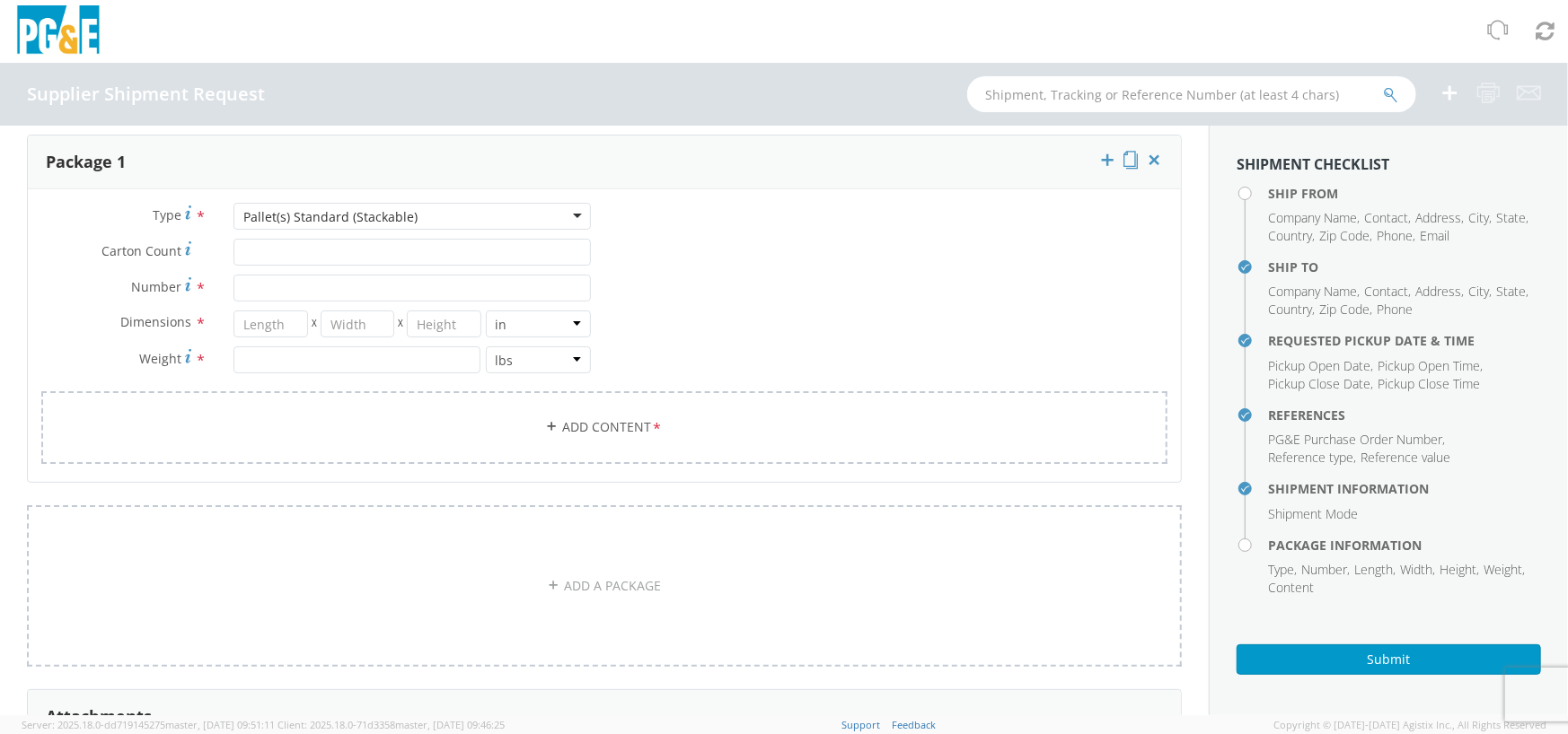
scroll to position [1046, 0]
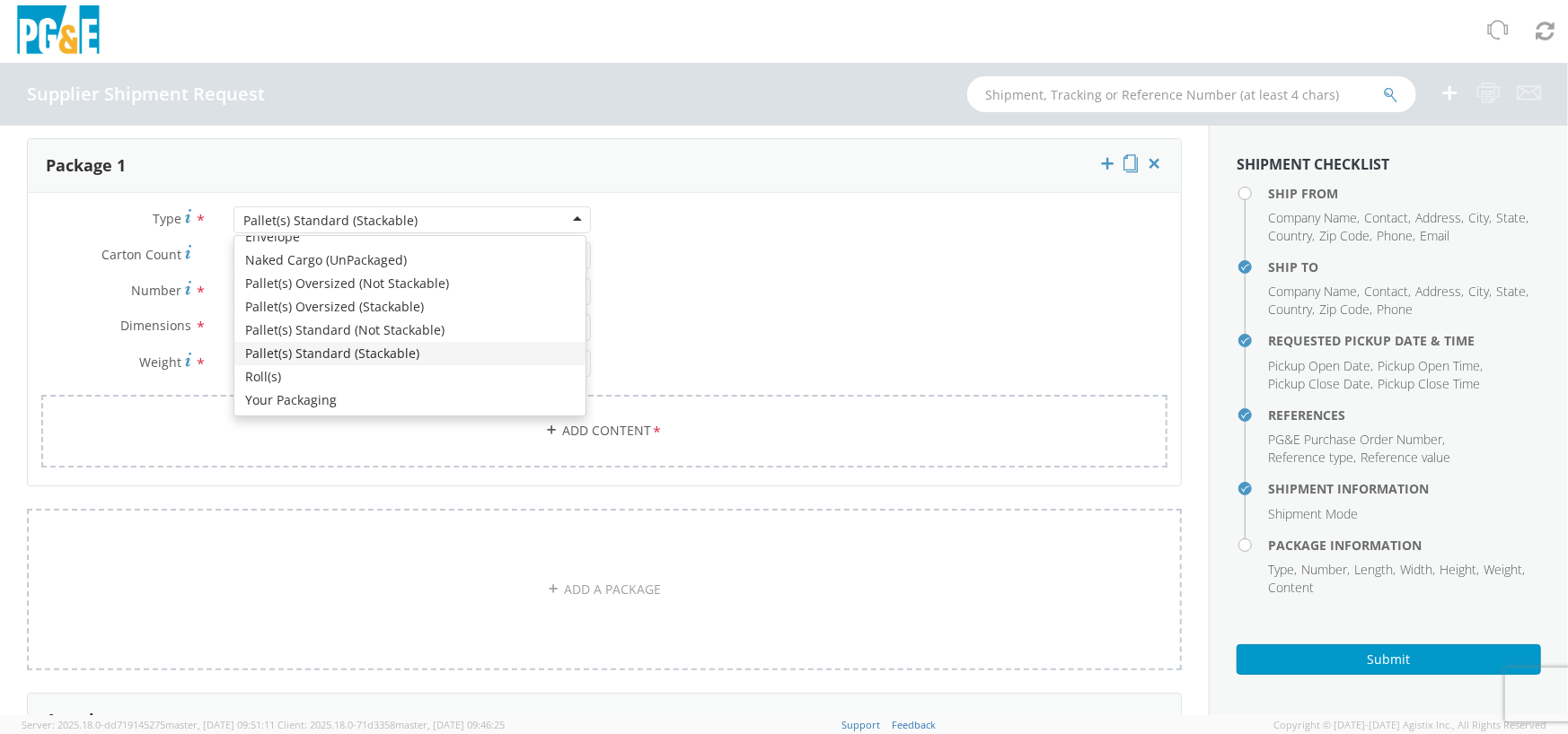
click at [474, 223] on div "Pallet(s) Standard (Stackable)" at bounding box center [412, 219] width 357 height 27
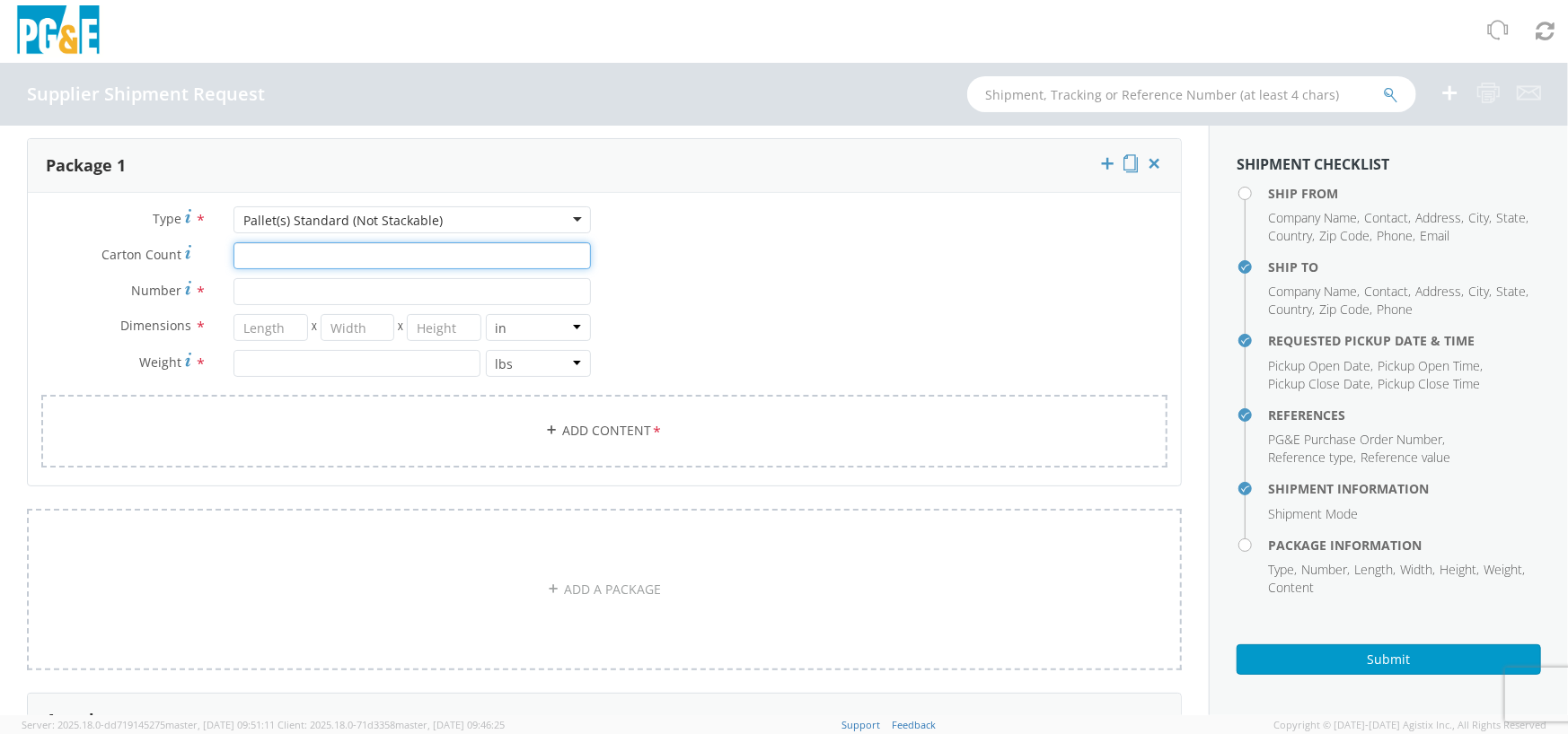
click at [476, 267] on input "Carton Count *" at bounding box center [412, 256] width 357 height 27
type input "1"
drag, startPoint x: 354, startPoint y: 247, endPoint x: 289, endPoint y: 252, distance: 65.2
click at [350, 247] on input "1" at bounding box center [412, 256] width 357 height 27
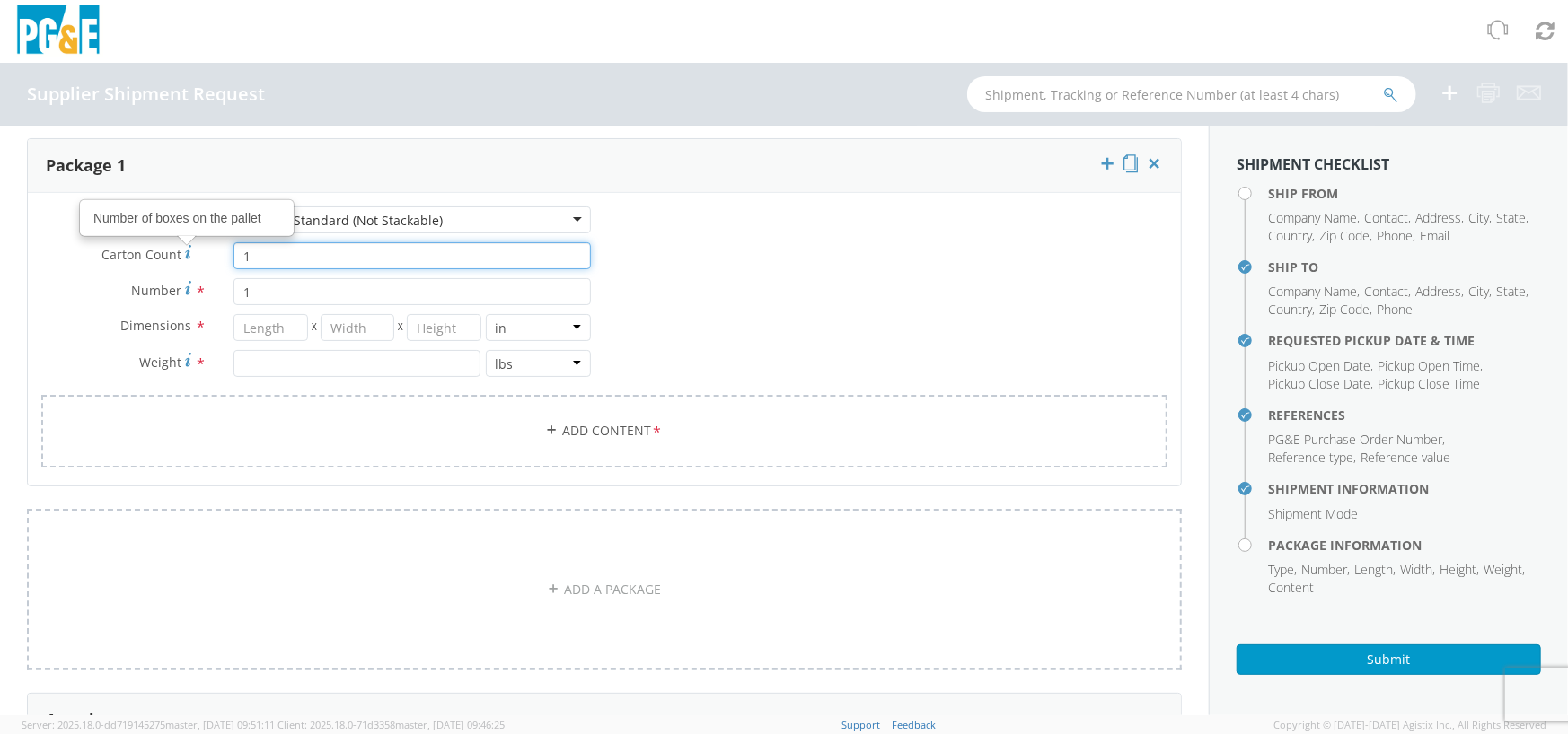
drag, startPoint x: 247, startPoint y: 253, endPoint x: 143, endPoint y: 253, distance: 104.0
click at [144, 253] on div "Carton Count Number of boxes on the pallet * 1" at bounding box center [316, 256] width 576 height 27
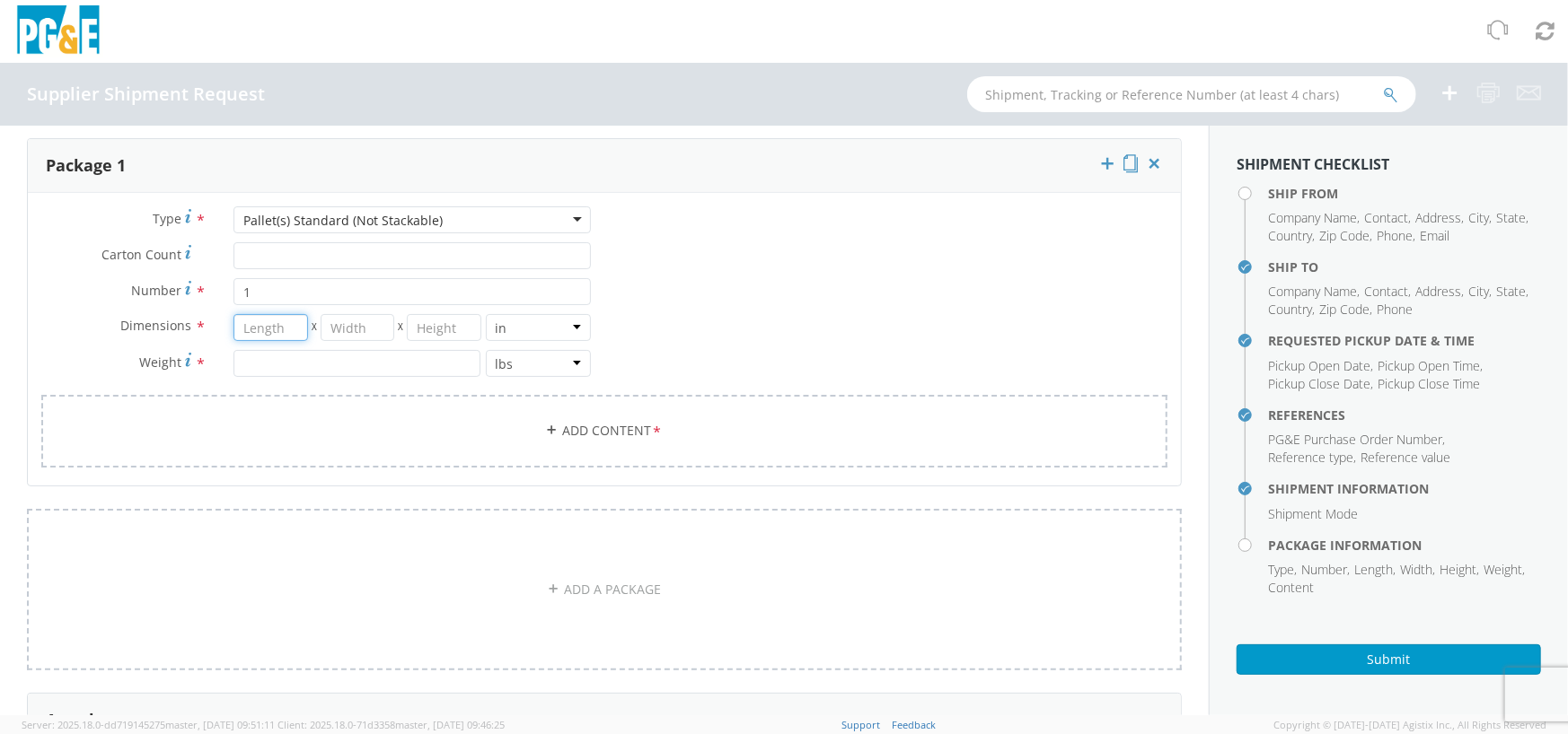
click at [260, 329] on input "number" at bounding box center [270, 327] width 74 height 27
type input "36"
click at [327, 375] on input "number" at bounding box center [357, 363] width 247 height 27
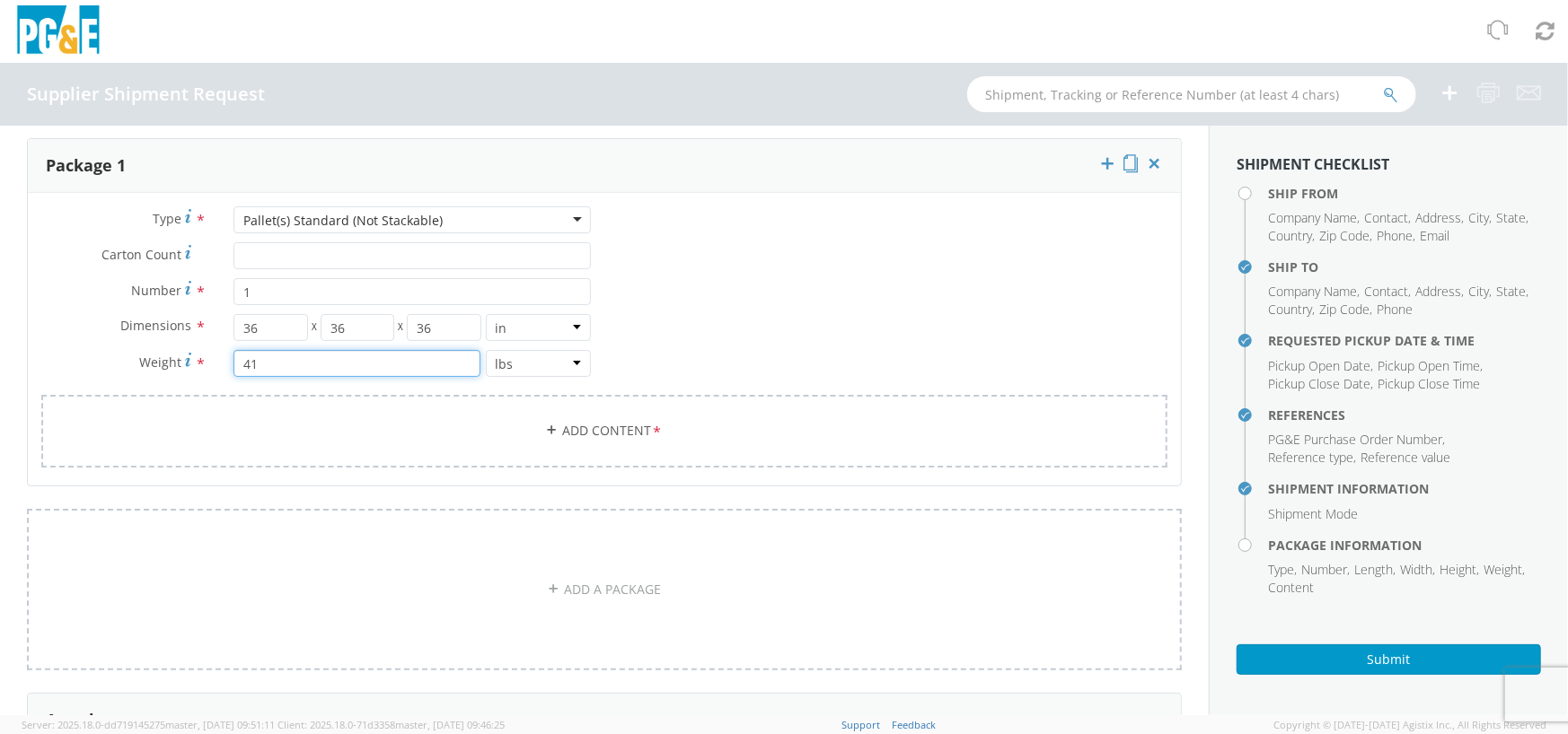
type input "4"
type input "160"
click at [620, 422] on link "Add Content *" at bounding box center [603, 431] width 1126 height 72
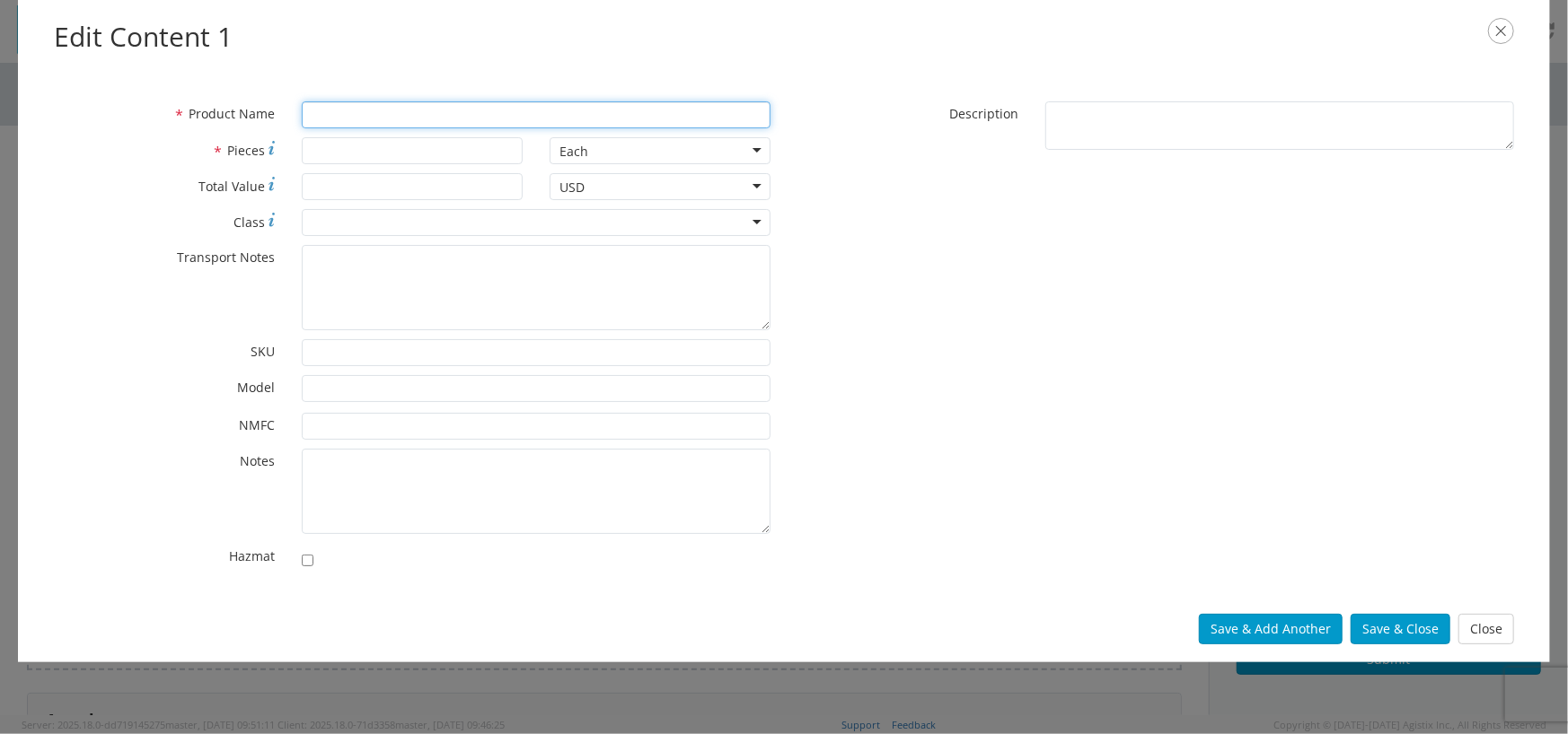
click at [402, 123] on input "* Product Name" at bounding box center [536, 114] width 468 height 27
type input "REDUCER 16 X 6 .500/.280 CONC RED ASTM A234"
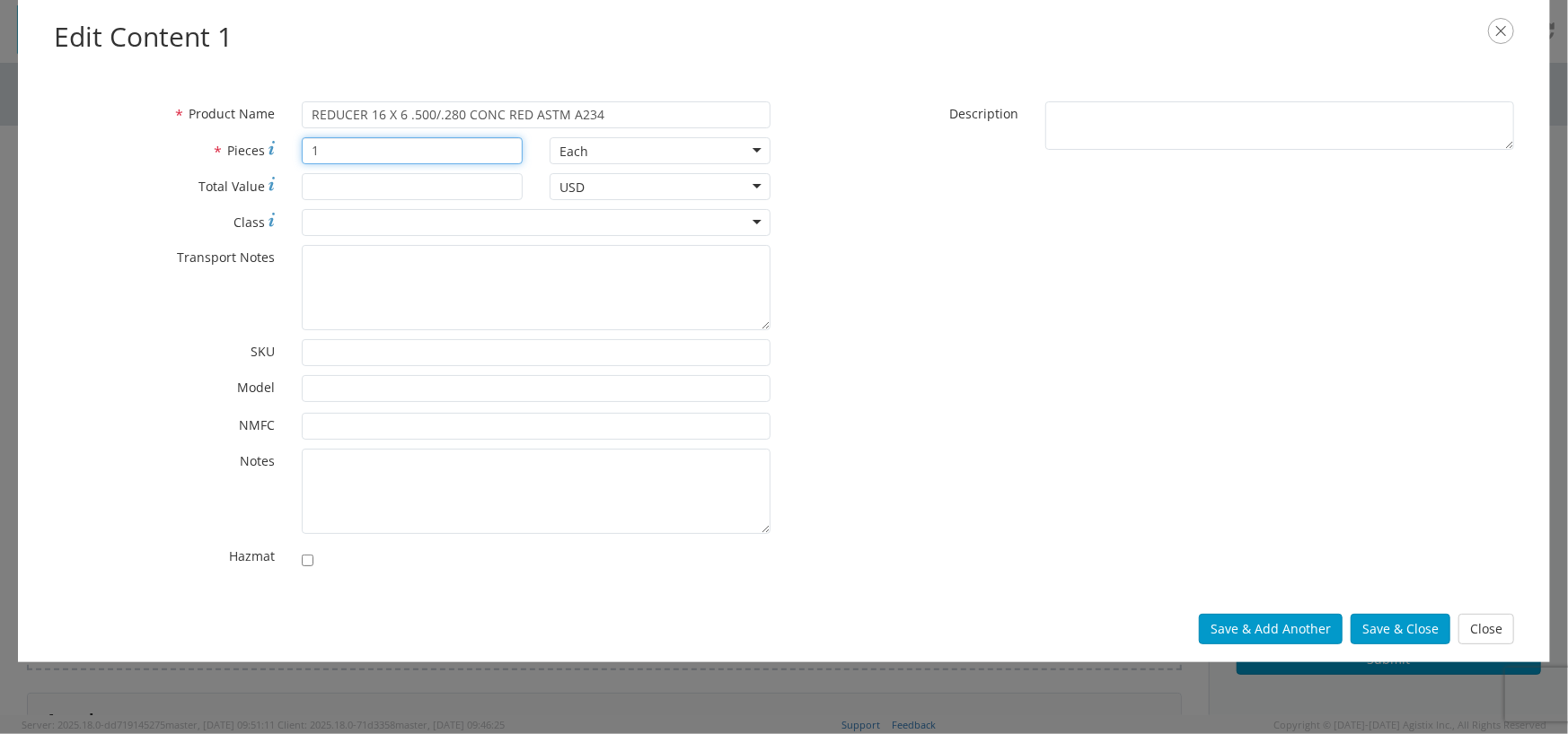
type input "1"
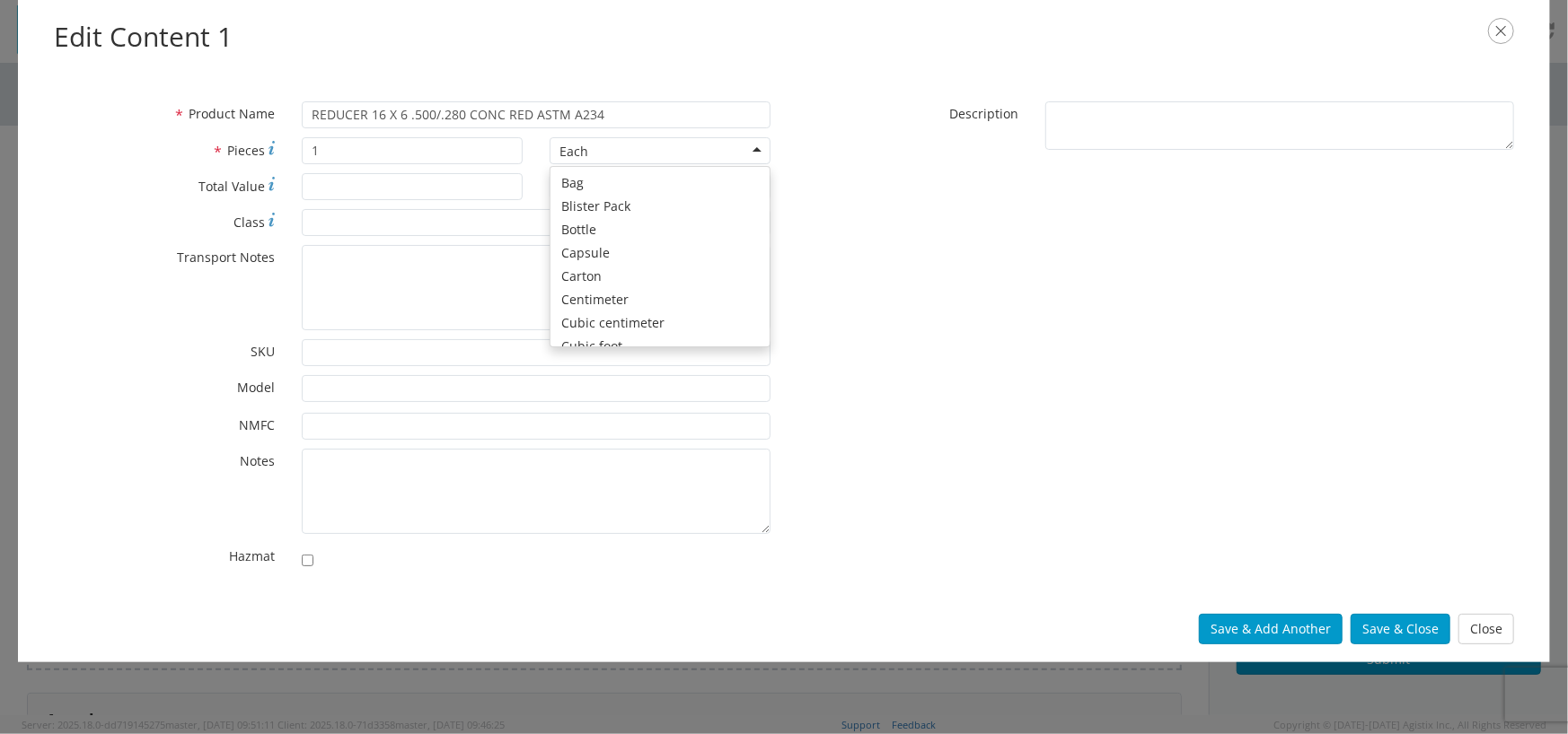
scroll to position [161, 0]
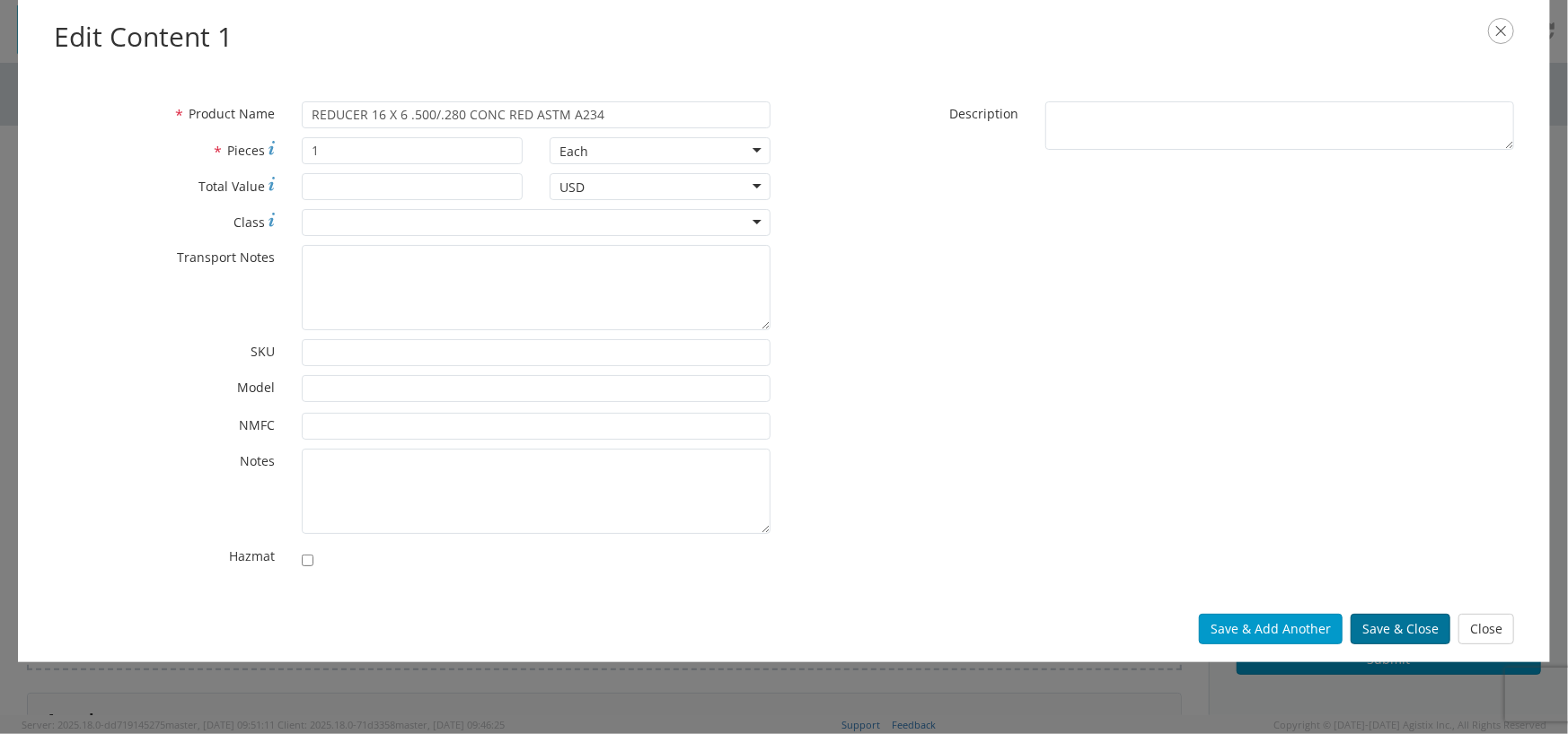
click at [1400, 619] on button "Save & Close" at bounding box center [1400, 629] width 99 height 31
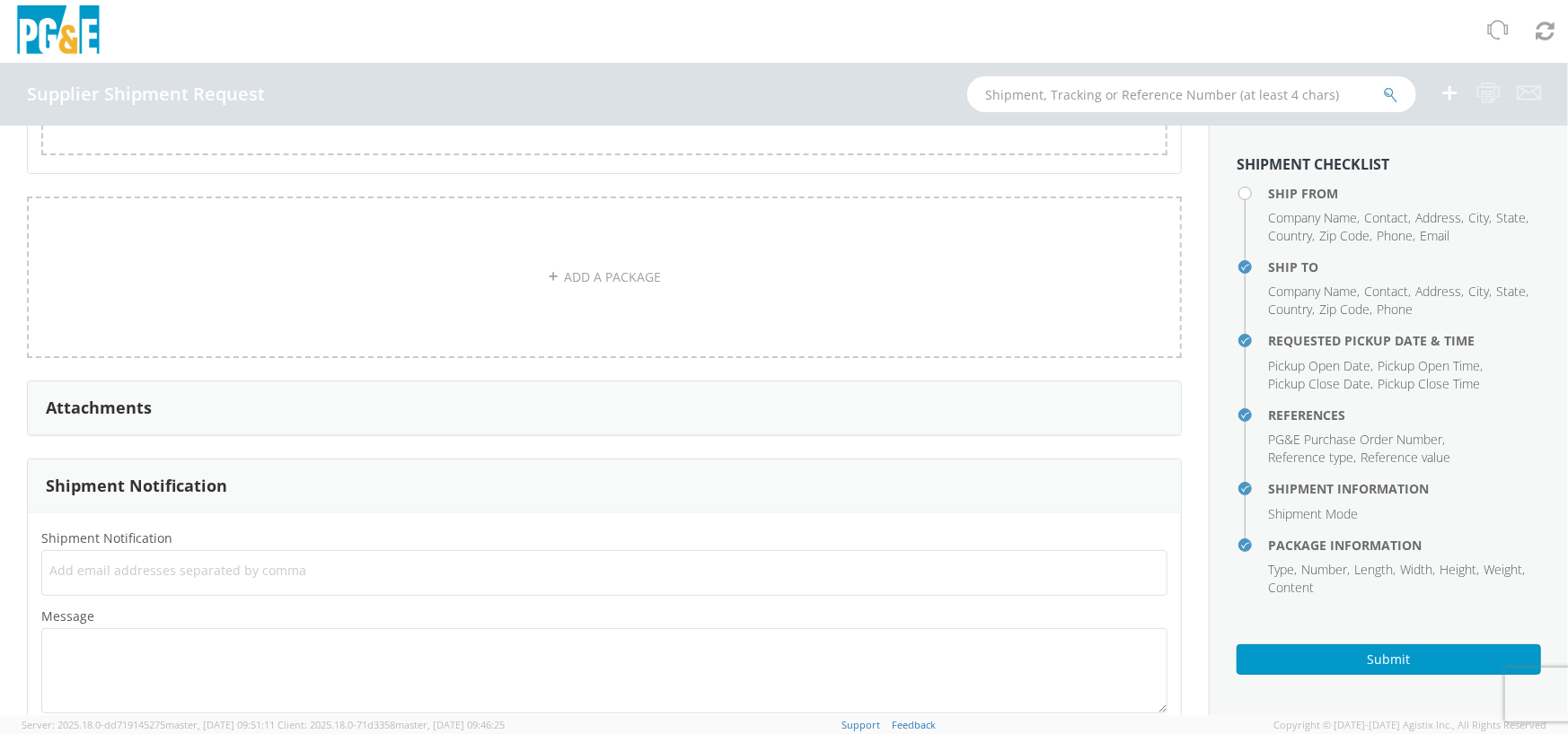
scroll to position [1508, 0]
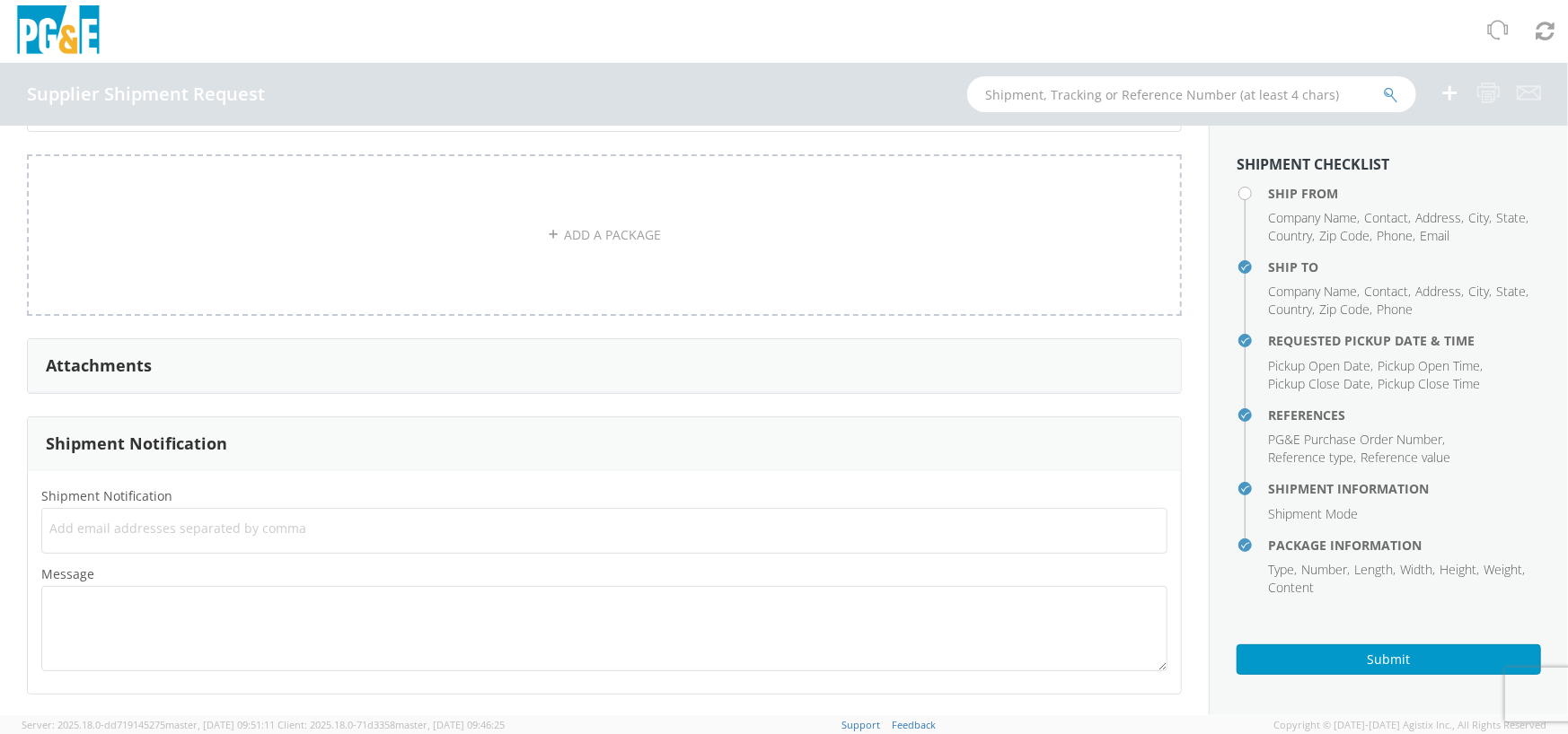
click at [281, 544] on div "Add email addresses separated by comma" at bounding box center [603, 531] width 1126 height 46
type input "[EMAIL_ADDRESS][DOMAIN_NAME]"
type input "[PERSON_NAME][EMAIL_ADDRESS][PERSON_NAME][DOMAIN_NAME]"
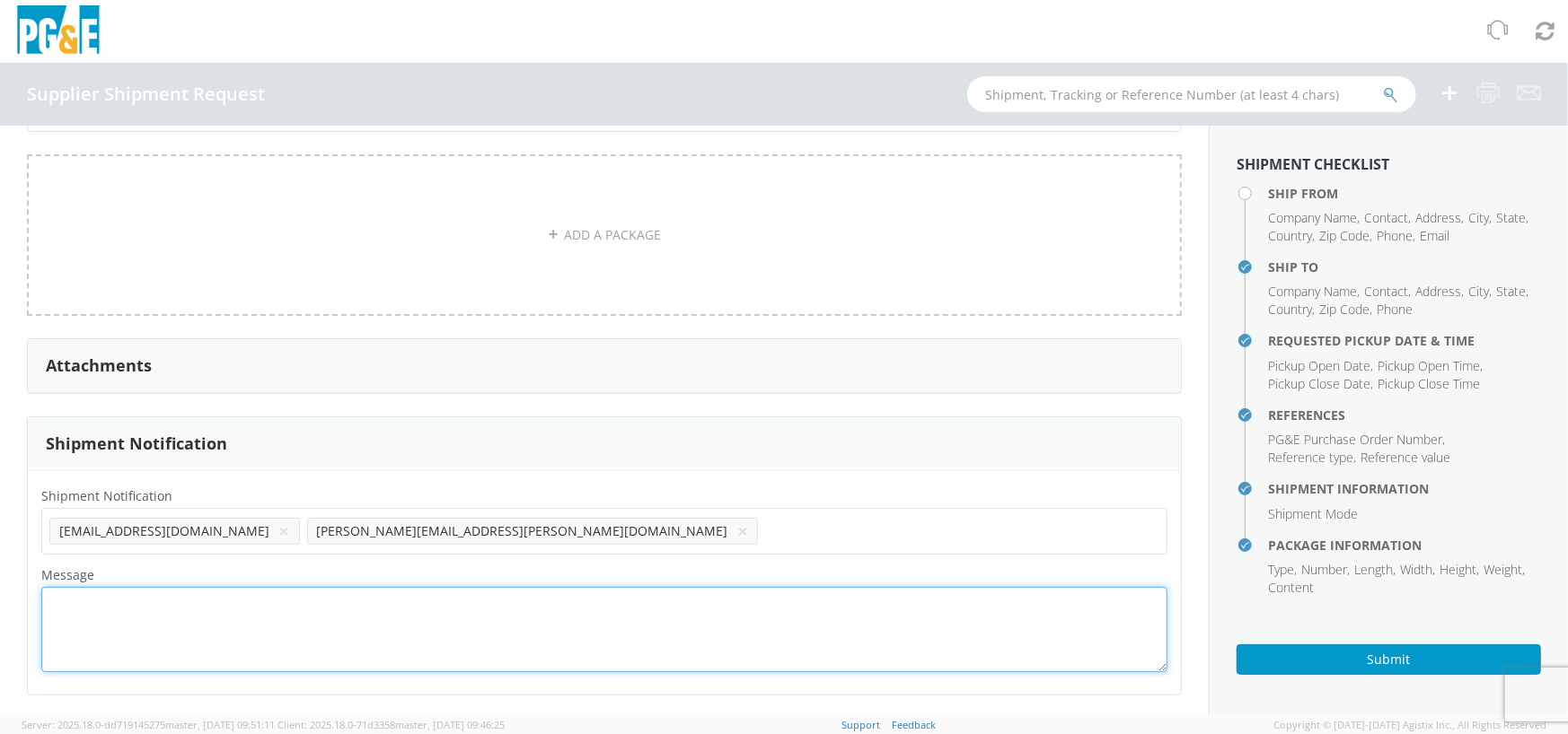
click at [296, 618] on textarea "Message *" at bounding box center [603, 630] width 1126 height 85
type textarea "y"
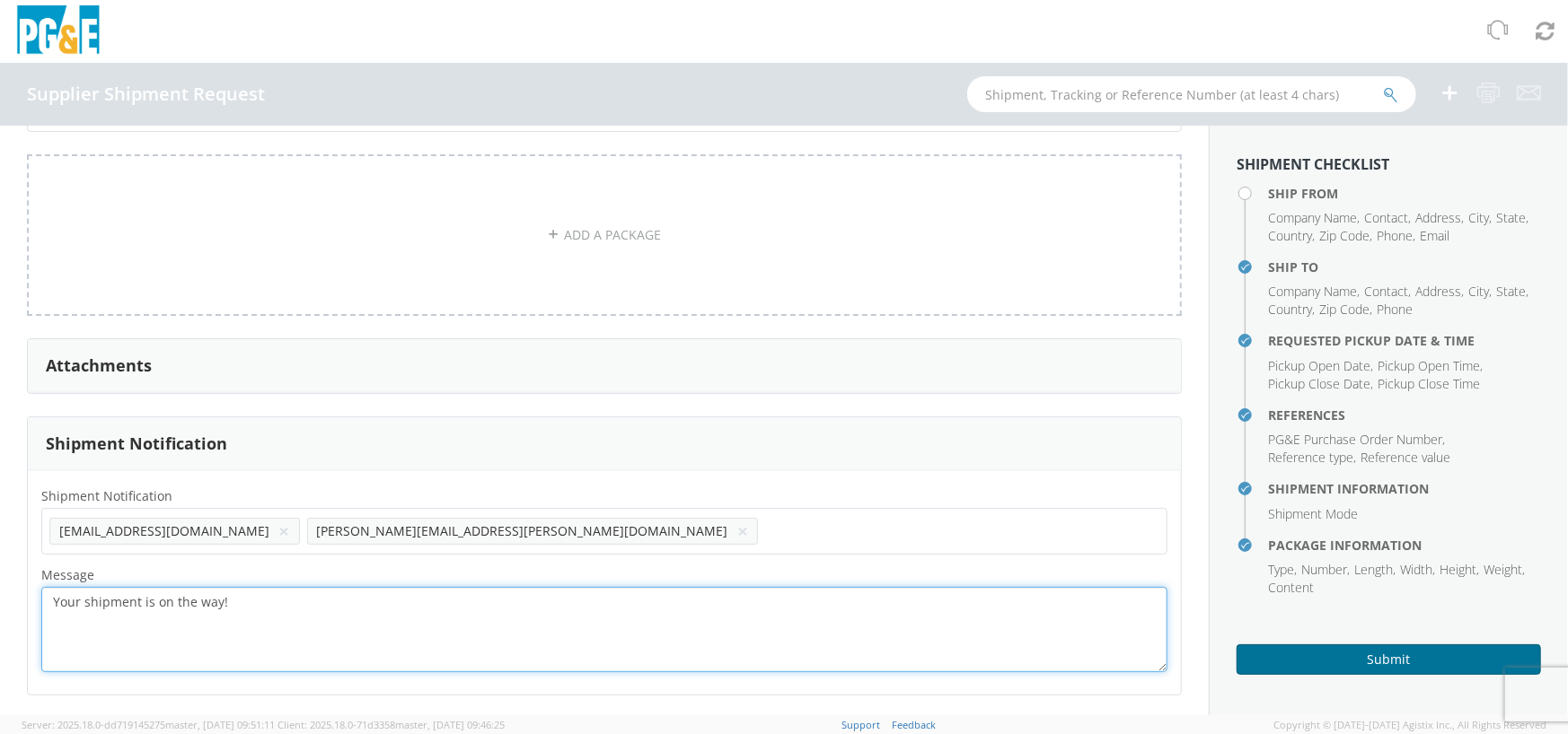
type textarea "Your shipment is on the way!"
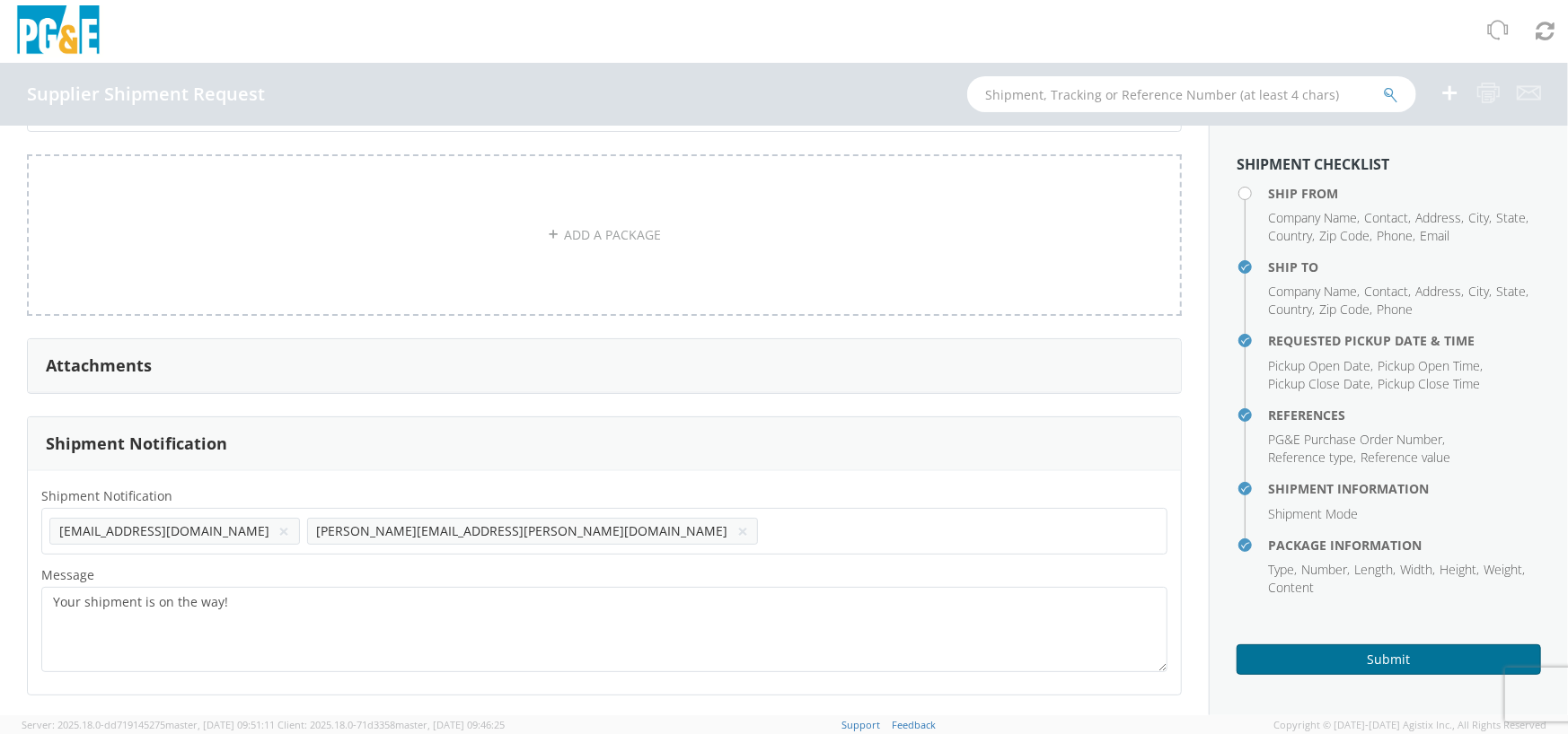
click at [1377, 649] on button "Submit" at bounding box center [1388, 660] width 304 height 31
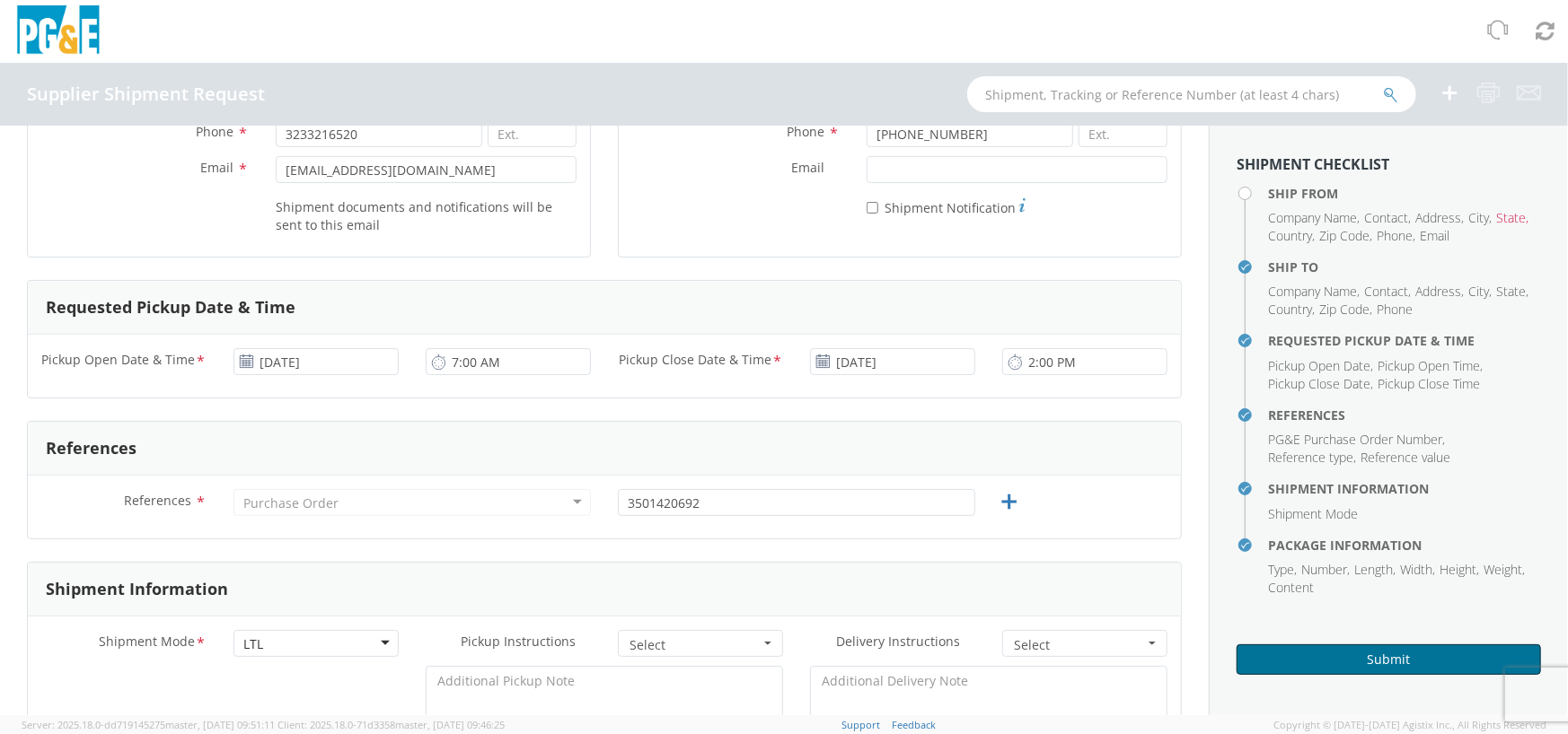
scroll to position [0, 0]
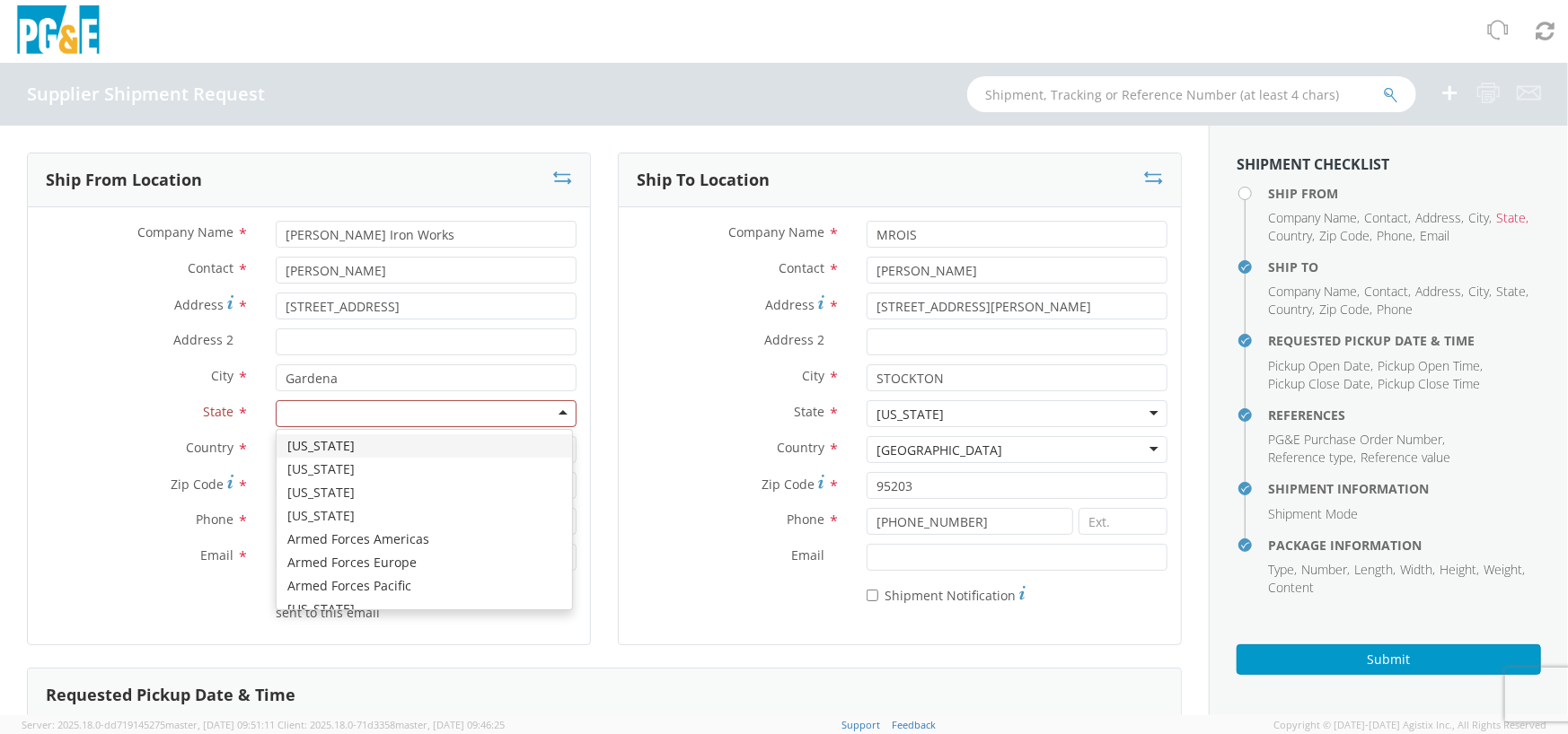
click at [350, 412] on div at bounding box center [427, 413] width 301 height 27
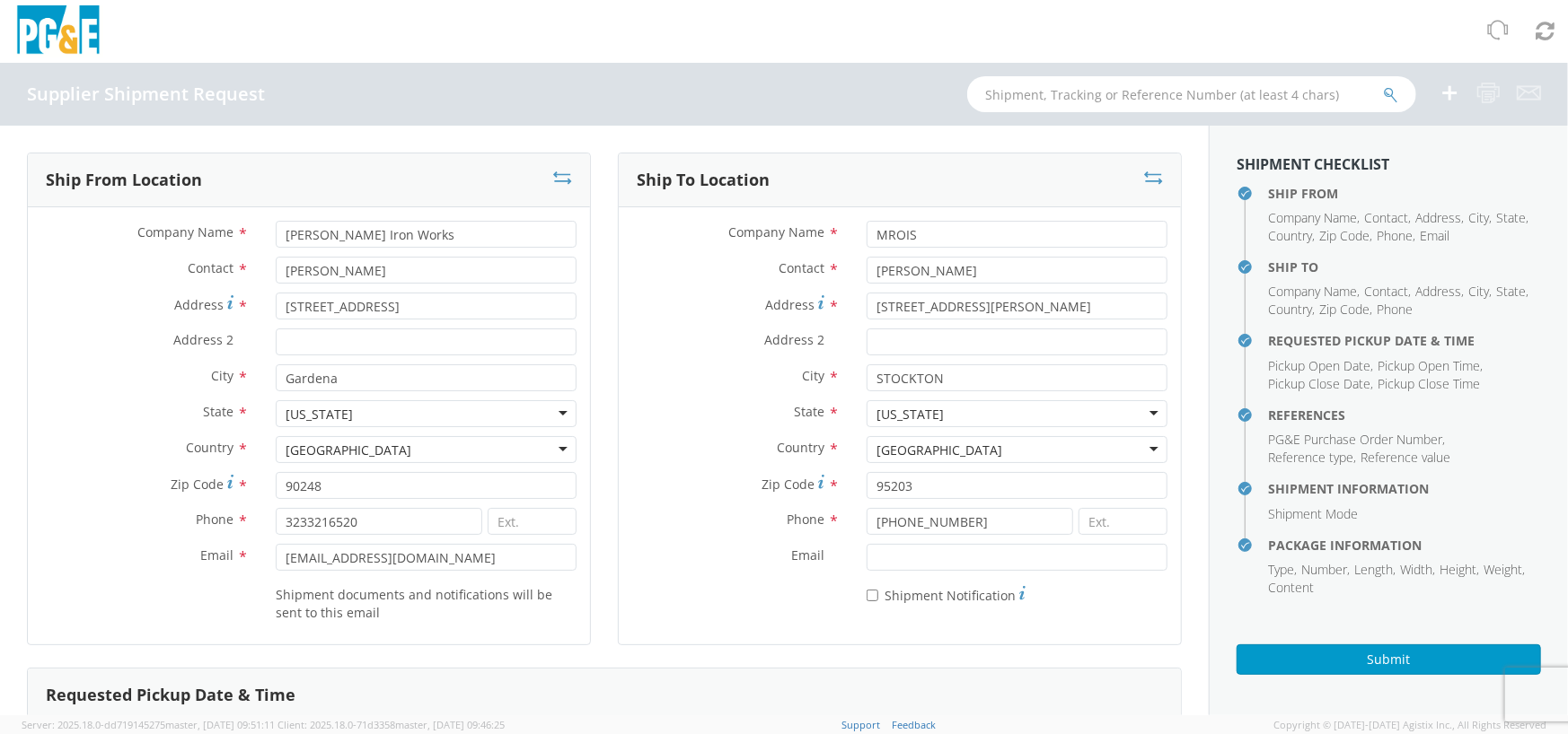
click at [771, 519] on label "Phone *" at bounding box center [736, 519] width 234 height 23
click at [1382, 662] on button "Submit" at bounding box center [1388, 660] width 304 height 31
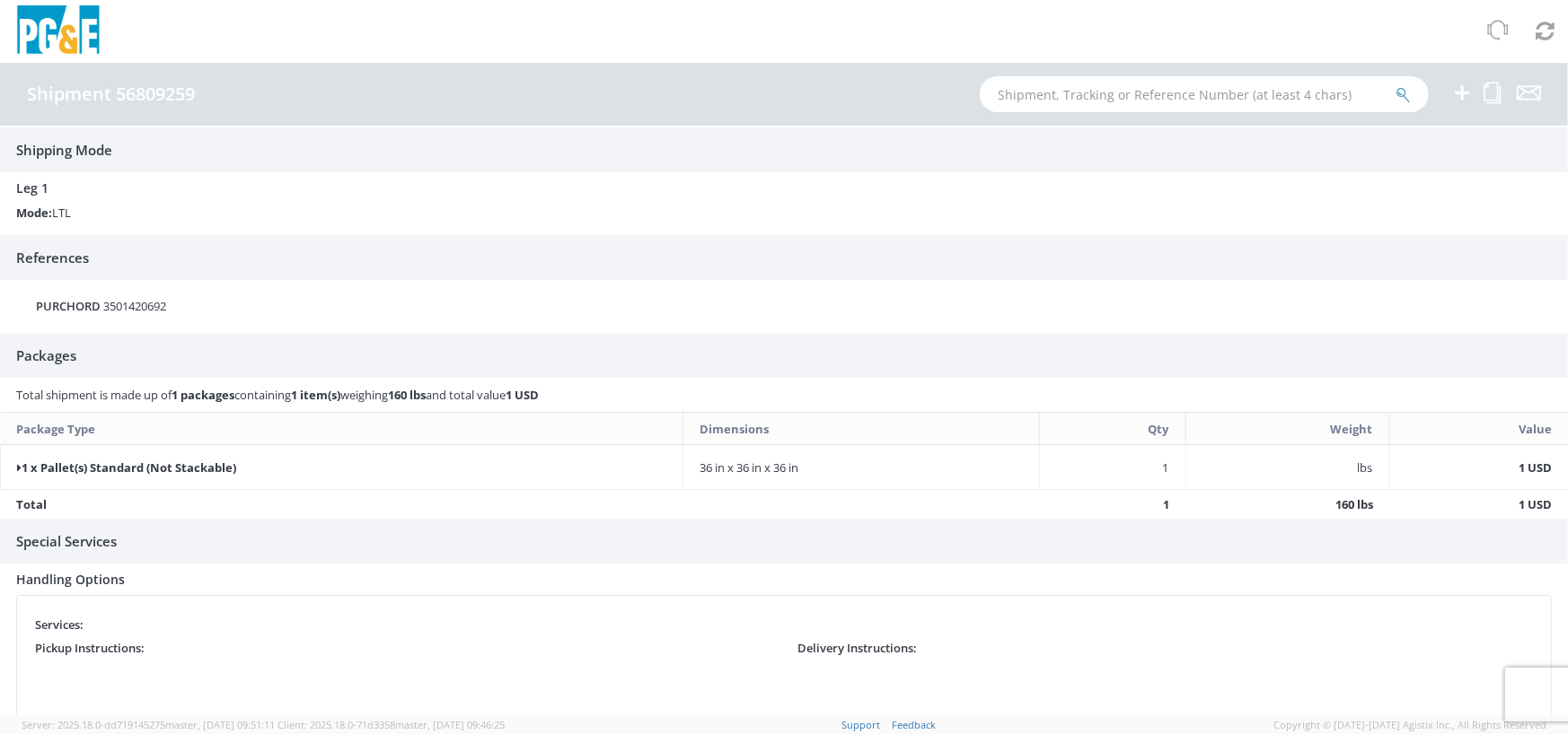
scroll to position [172, 0]
drag, startPoint x: 1183, startPoint y: 516, endPoint x: 1034, endPoint y: 504, distance: 149.5
click at [1172, 515] on tr "Total 1 160 lbs 1 USD" at bounding box center [784, 504] width 1568 height 29
